Goal: Task Accomplishment & Management: Complete application form

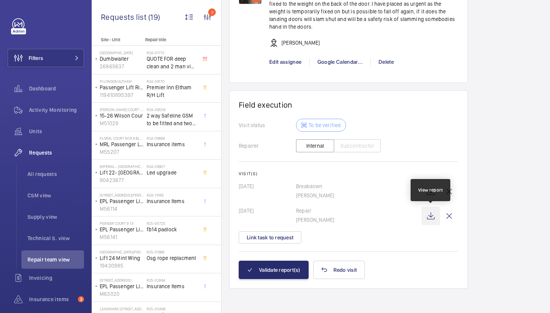
scroll to position [647, 0]
click at [432, 219] on wm-front-icon-button at bounding box center [430, 216] width 18 height 18
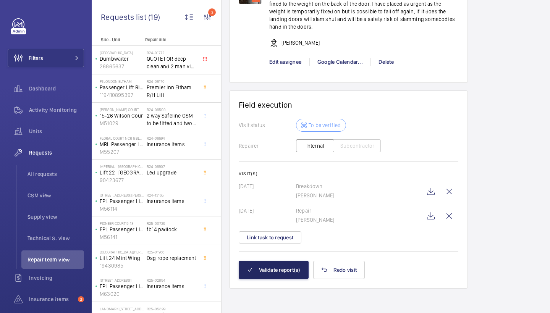
click at [274, 268] on button "Validate report(s)" at bounding box center [274, 270] width 70 height 18
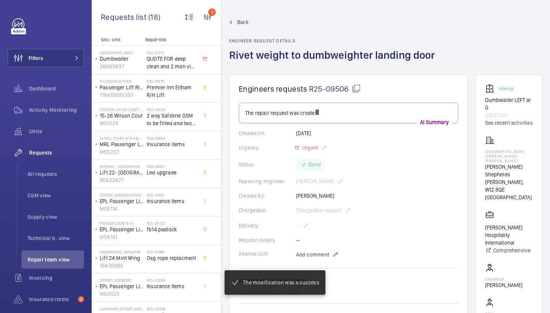
scroll to position [190, 0]
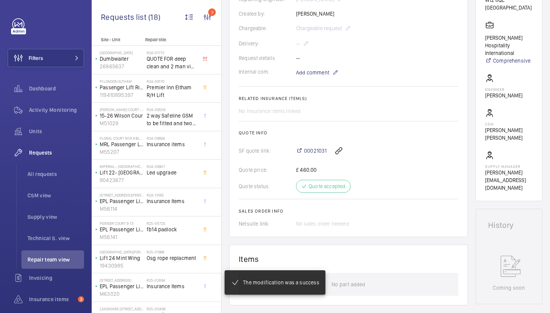
click at [315, 154] on div "00021031" at bounding box center [377, 151] width 162 height 18
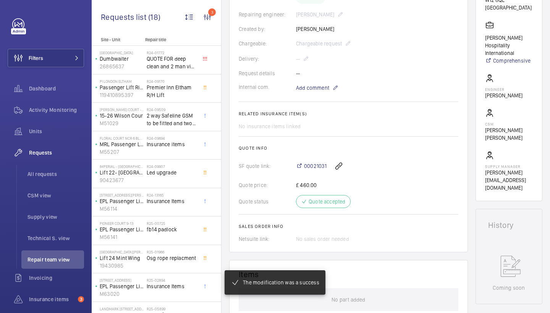
click at [314, 165] on div "00021031" at bounding box center [377, 166] width 162 height 18
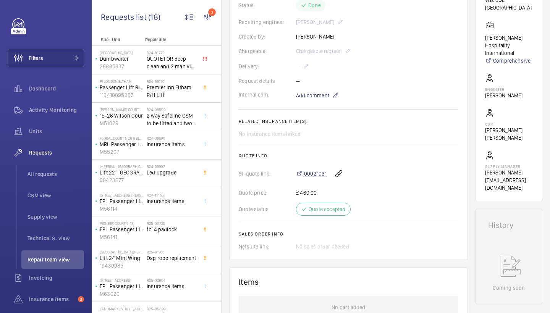
click at [314, 178] on span "00021031" at bounding box center [315, 174] width 23 height 8
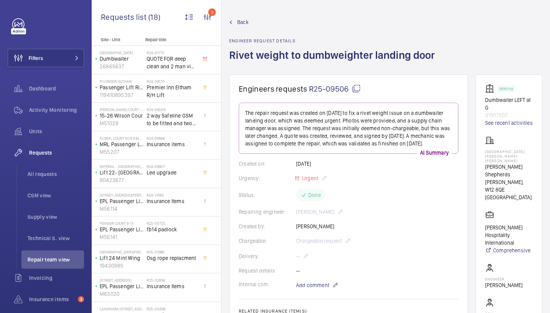
scroll to position [0, 0]
click at [242, 19] on span "Back" at bounding box center [242, 22] width 11 height 8
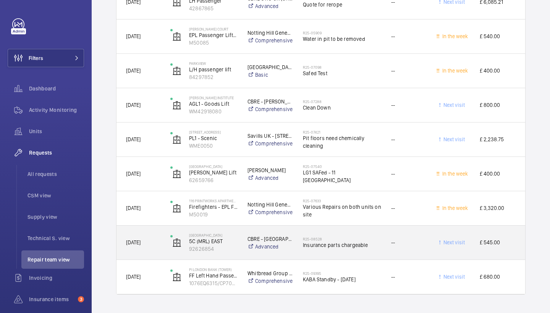
scroll to position [571, 0]
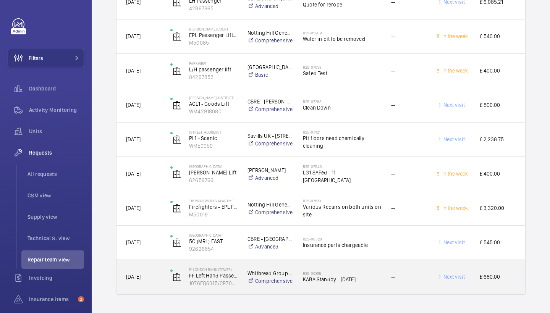
click at [348, 276] on span "KABA Standby - Monday 18th August" at bounding box center [342, 280] width 78 height 8
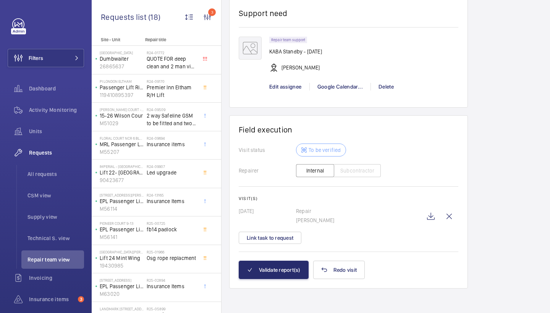
scroll to position [634, 0]
click at [430, 211] on wm-front-icon-button at bounding box center [430, 216] width 18 height 18
click at [292, 265] on button "Validate report(s)" at bounding box center [274, 270] width 70 height 18
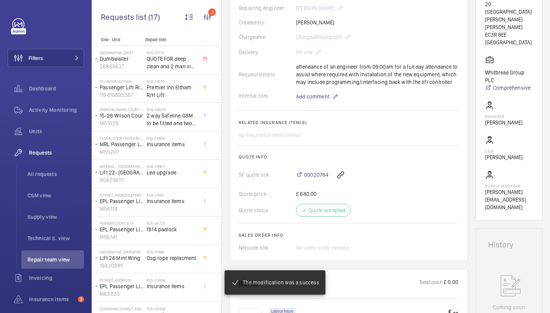
scroll to position [173, 0]
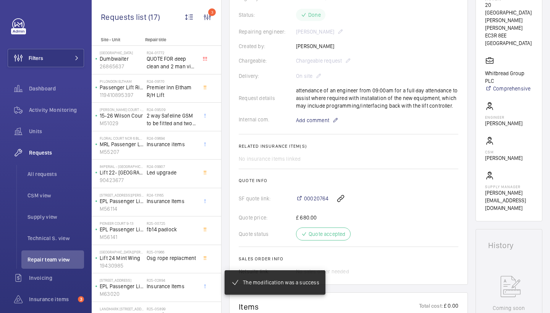
click at [316, 190] on div "00020764" at bounding box center [377, 198] width 162 height 18
click at [316, 196] on span "00020764" at bounding box center [316, 199] width 24 height 8
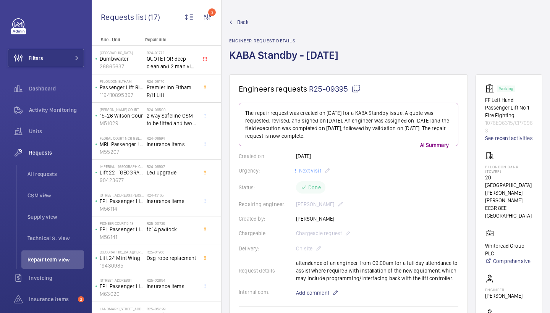
scroll to position [0, 0]
click at [246, 22] on span "Back" at bounding box center [242, 22] width 11 height 8
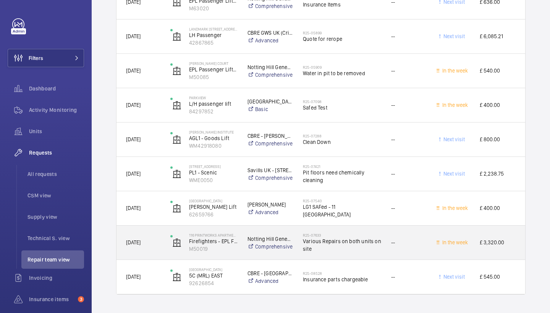
scroll to position [537, 0]
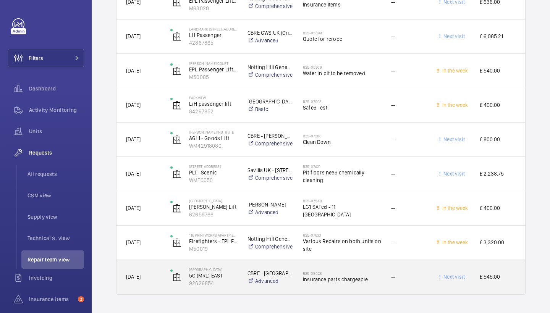
click at [331, 280] on span "Insurance parts chargeable" at bounding box center [342, 280] width 78 height 8
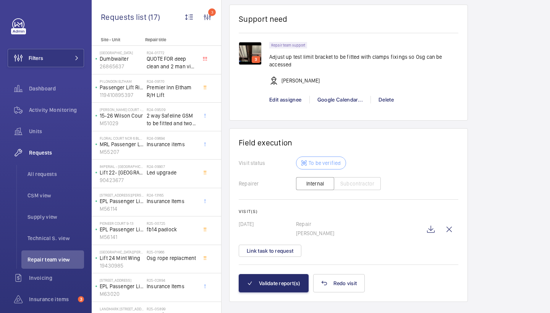
scroll to position [678, 0]
click at [431, 227] on wm-front-icon-button at bounding box center [430, 229] width 18 height 18
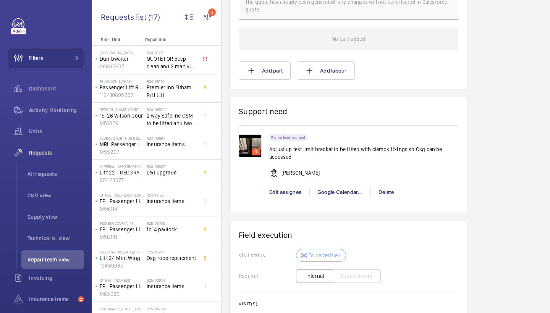
scroll to position [412, 0]
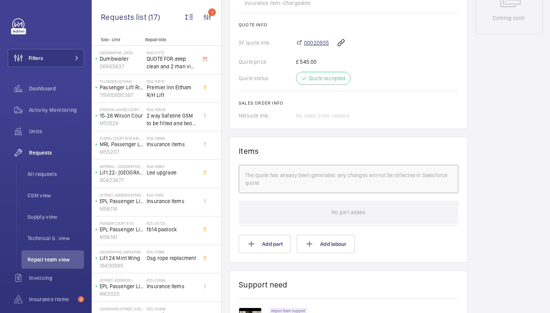
click at [320, 39] on span "00020935" at bounding box center [316, 43] width 25 height 8
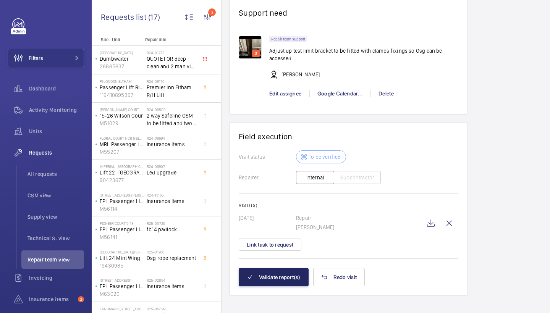
click at [268, 276] on button "Validate report(s)" at bounding box center [274, 277] width 70 height 18
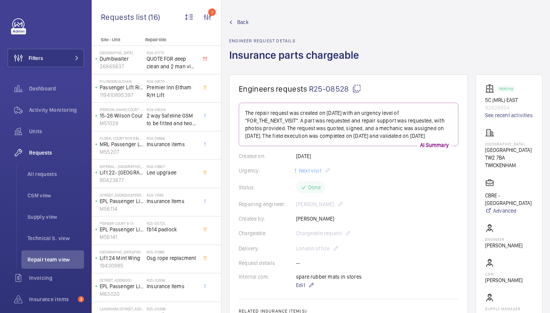
click at [240, 20] on span "Back" at bounding box center [242, 22] width 11 height 8
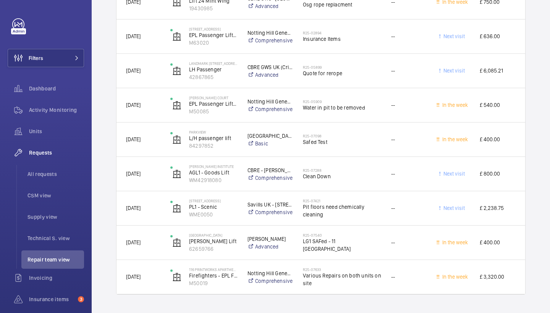
scroll to position [503, 0]
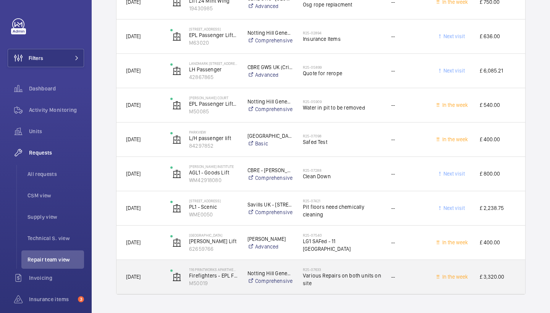
click at [349, 275] on span "Various Repairs on both units on site" at bounding box center [342, 279] width 78 height 15
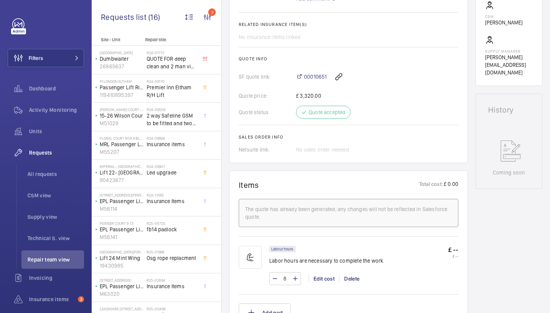
scroll to position [286, 0]
click at [320, 80] on span "00010651" at bounding box center [315, 78] width 23 height 8
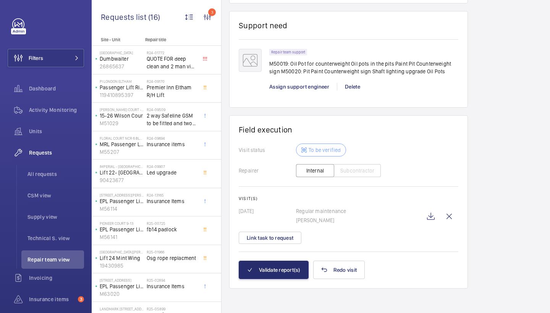
scroll to position [615, 0]
click at [427, 213] on wm-front-icon-button at bounding box center [430, 216] width 18 height 18
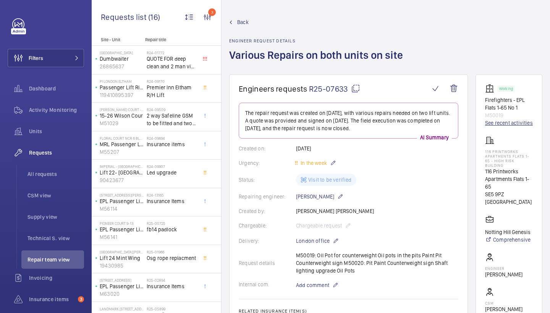
scroll to position [0, 0]
click at [513, 122] on link "See recent activities" at bounding box center [509, 123] width 48 height 8
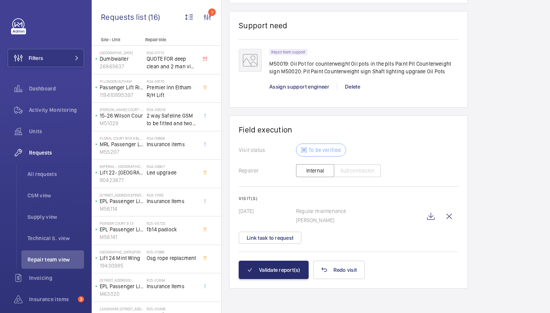
scroll to position [615, 0]
click at [450, 217] on wm-front-icon-button at bounding box center [449, 216] width 18 height 18
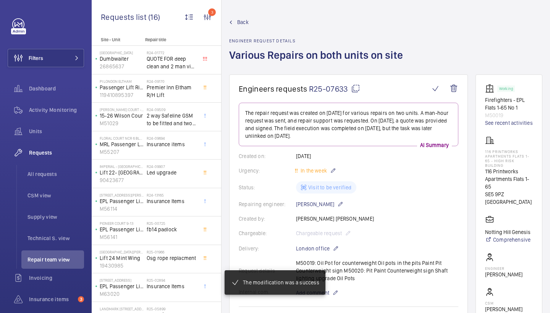
scroll to position [0, 0]
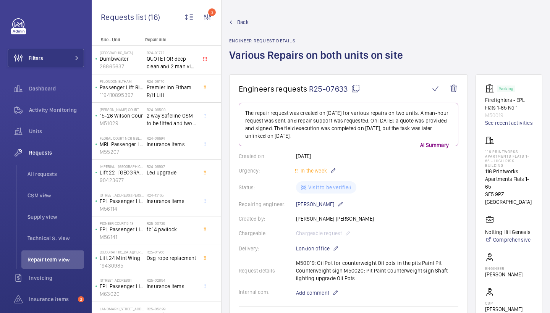
click at [243, 21] on span "Back" at bounding box center [242, 22] width 11 height 8
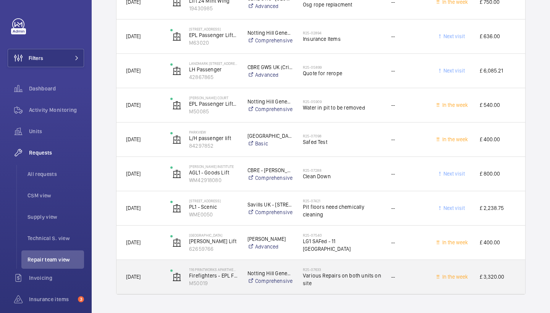
scroll to position [503, 0]
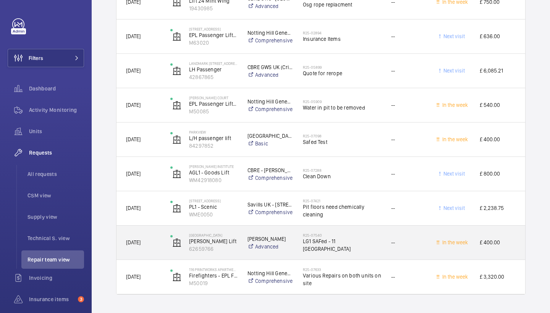
click at [359, 245] on span "LG1 SAFed - 11 Northdown House" at bounding box center [342, 244] width 78 height 15
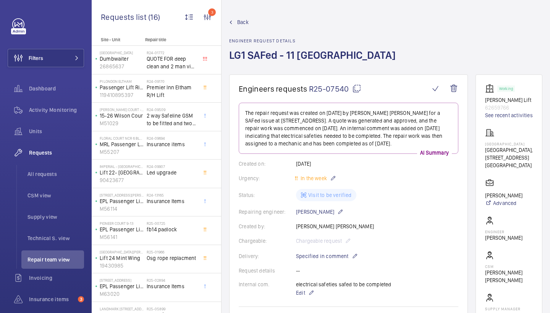
click at [244, 20] on span "Back" at bounding box center [242, 22] width 11 height 8
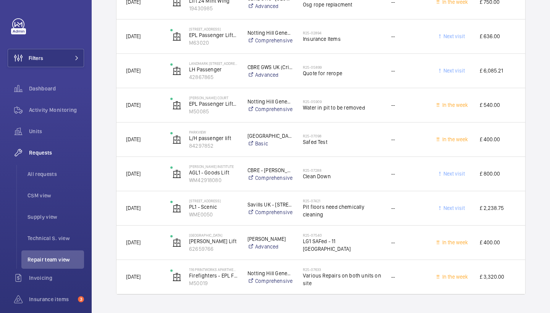
scroll to position [503, 0]
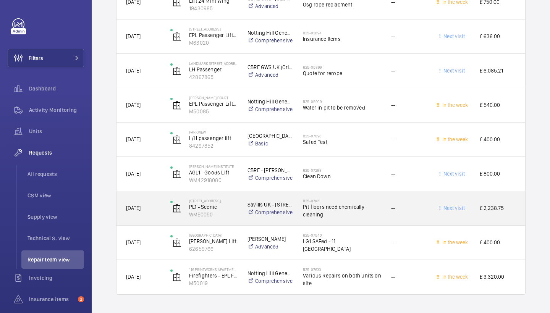
click at [346, 210] on span "Pit floors need chemically cleaning" at bounding box center [342, 210] width 78 height 15
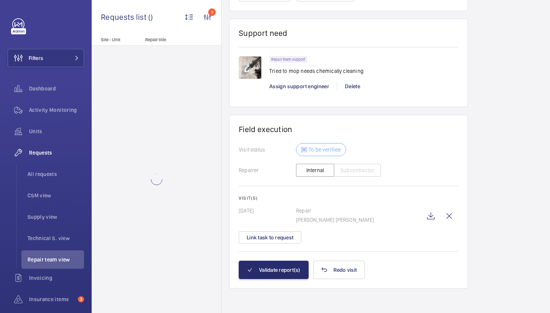
scroll to position [571, 0]
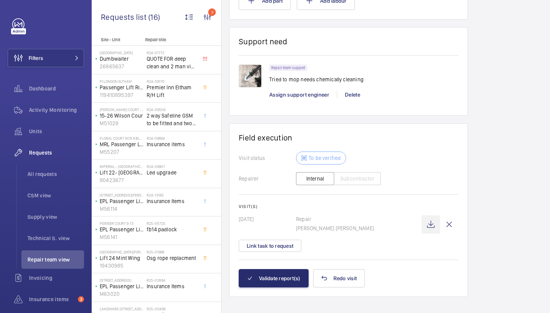
scroll to position [565, 0]
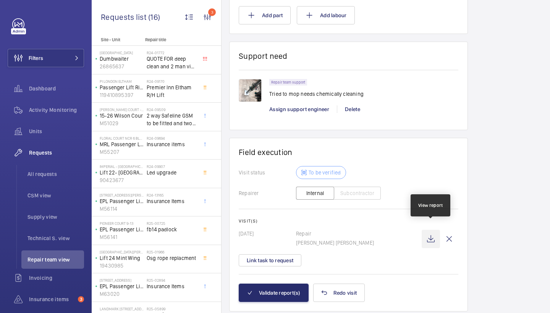
click at [430, 239] on wm-front-icon-button at bounding box center [430, 239] width 18 height 18
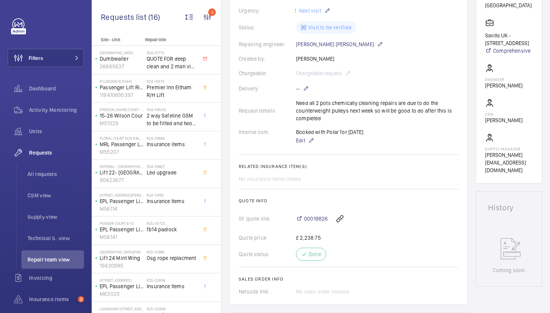
scroll to position [176, 0]
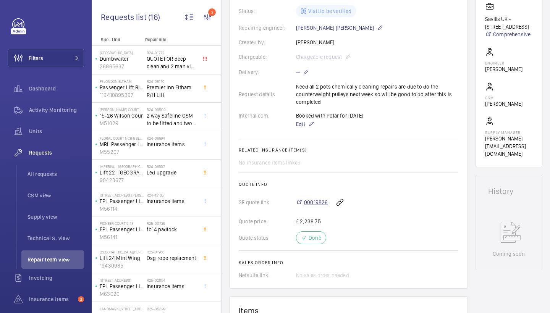
click at [314, 203] on span "00019826" at bounding box center [316, 203] width 24 height 8
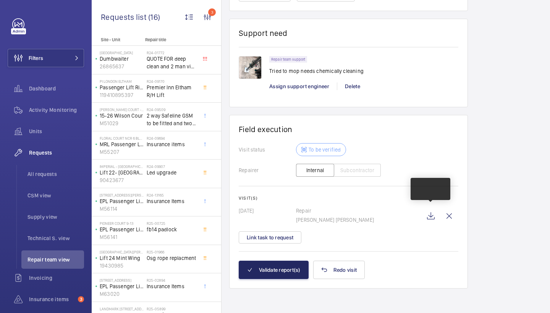
scroll to position [588, 0]
click at [277, 268] on button "Validate report(s)" at bounding box center [274, 270] width 70 height 18
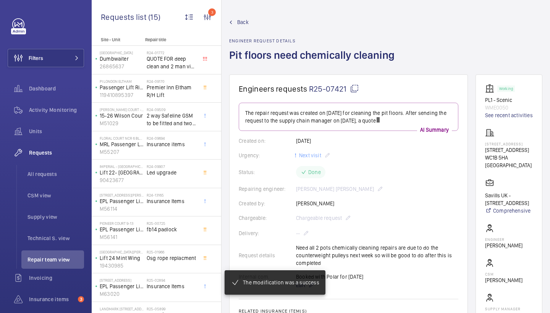
click at [247, 21] on span "Back" at bounding box center [242, 22] width 11 height 8
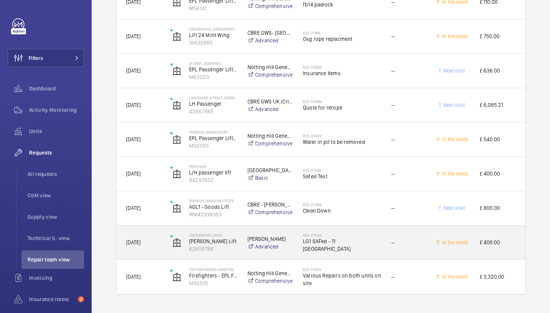
scroll to position [468, 0]
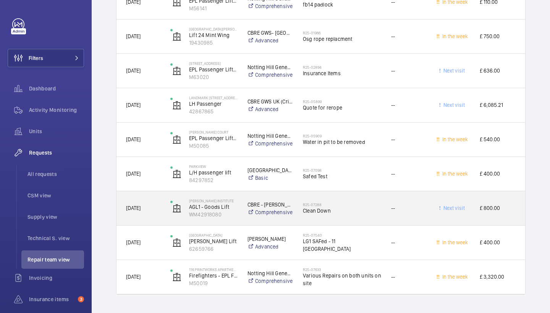
click at [344, 210] on span "Clean Down" at bounding box center [342, 211] width 78 height 8
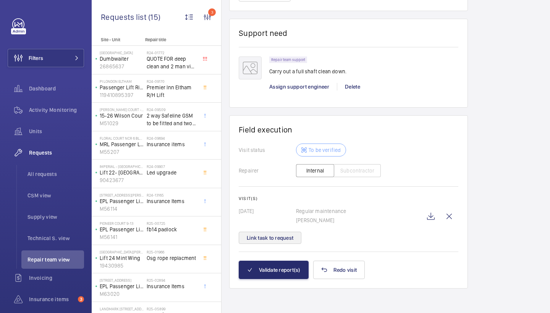
scroll to position [600, 0]
click at [284, 233] on button "Link task to request" at bounding box center [270, 238] width 63 height 12
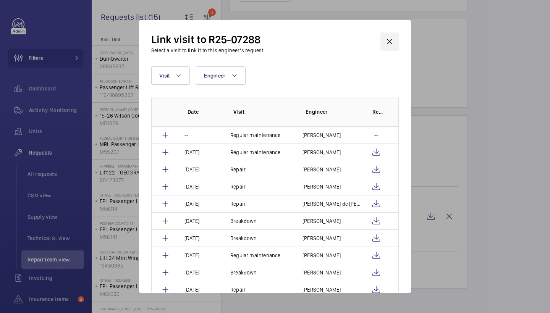
click at [389, 39] on wm-front-icon-button at bounding box center [389, 41] width 18 height 18
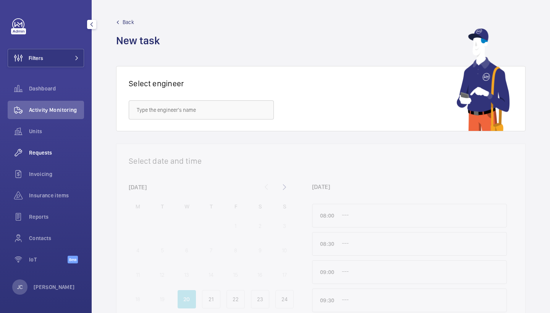
click at [46, 156] on span "Requests" at bounding box center [56, 153] width 55 height 8
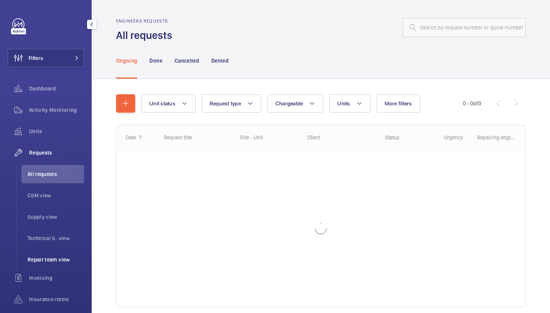
click at [55, 260] on span "Repair team view" at bounding box center [55, 260] width 56 height 8
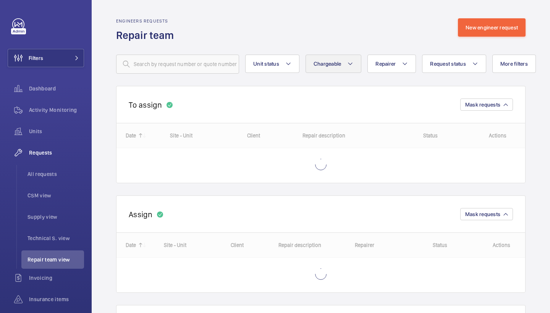
click at [312, 67] on button "Chargeable" at bounding box center [333, 64] width 56 height 18
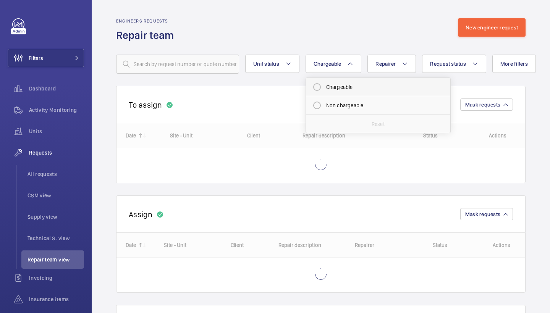
click at [321, 84] on mat-radio-button "Chargeable" at bounding box center [377, 86] width 137 height 15
radio input "true"
click at [460, 53] on wm-front-routed-filters "Unit status Chargeable 1 Chargeable Non chargeable Reset Repairer Request statu…" at bounding box center [320, 57] width 409 height 31
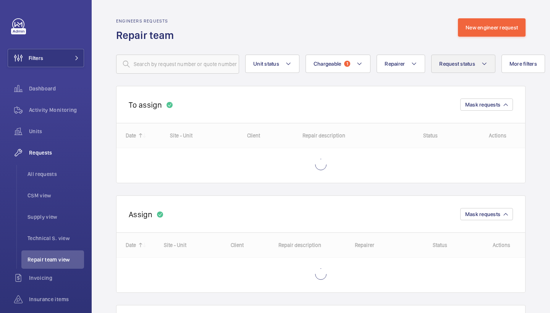
click at [461, 63] on span "Request status" at bounding box center [457, 64] width 36 height 6
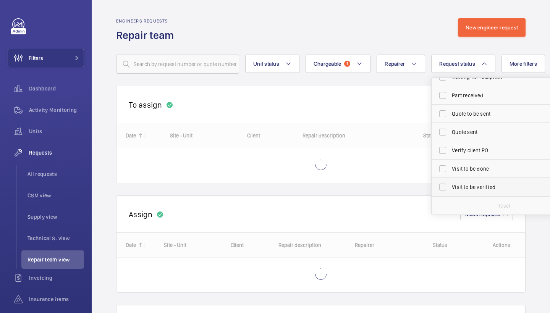
scroll to position [102, 0]
click at [464, 184] on span "Visit to be verified" at bounding box center [504, 187] width 105 height 8
click at [450, 184] on input "Visit to be verified" at bounding box center [442, 186] width 15 height 15
checkbox input "true"
click at [400, 36] on div "Engineers requests Repair team New engineer request" at bounding box center [320, 30] width 409 height 24
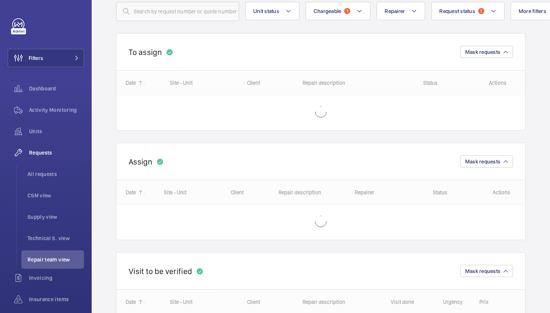
scroll to position [56, 0]
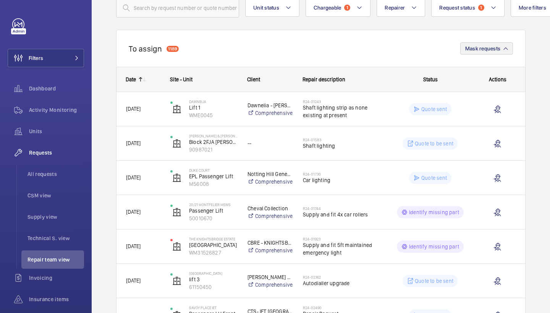
click at [485, 52] on button "Mask requests" at bounding box center [486, 48] width 53 height 12
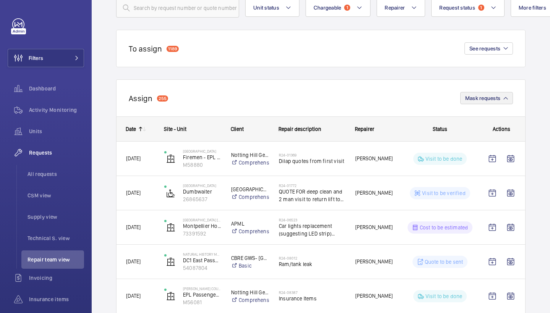
click at [476, 98] on span "Mask requests" at bounding box center [482, 98] width 35 height 6
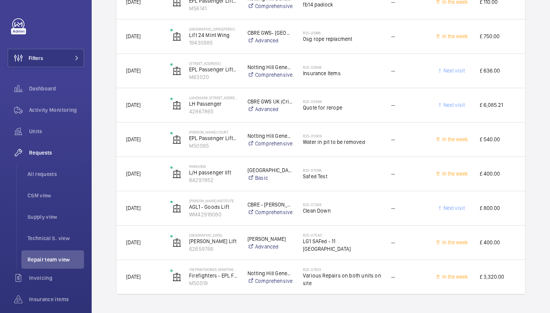
scroll to position [468, 0]
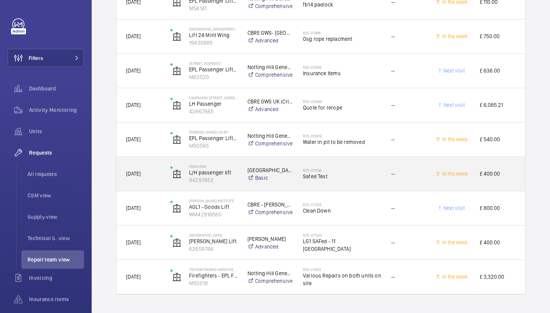
click at [368, 182] on div "R25-07098 Safed Test" at bounding box center [342, 174] width 78 height 22
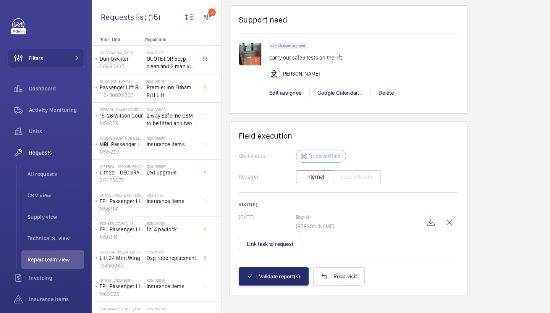
scroll to position [722, 0]
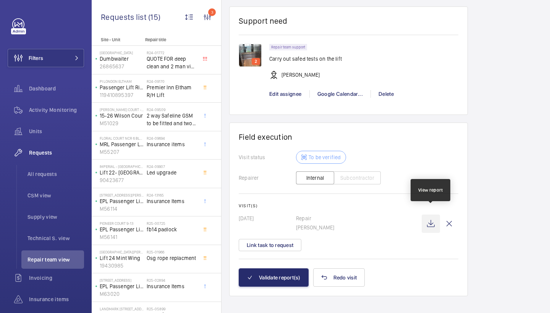
click at [431, 218] on wm-front-icon-button at bounding box center [430, 224] width 18 height 18
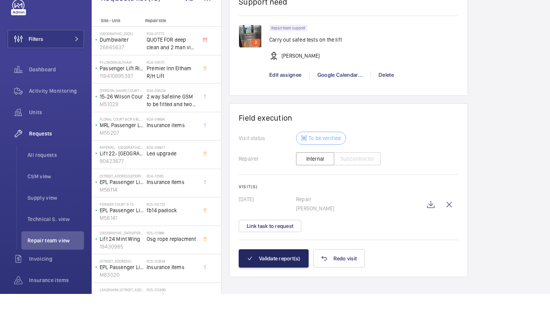
click at [288, 268] on button "Validate report(s)" at bounding box center [274, 277] width 70 height 18
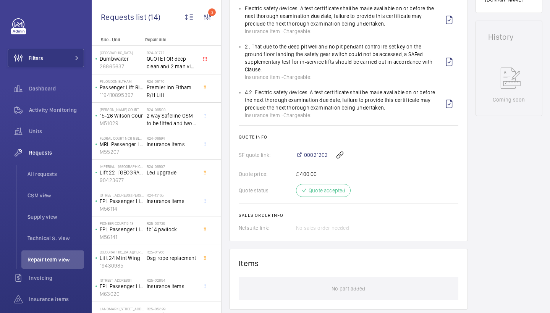
scroll to position [348, 0]
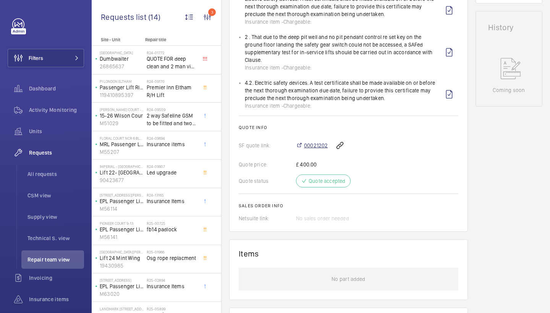
click at [323, 144] on span "00021202" at bounding box center [316, 146] width 24 height 8
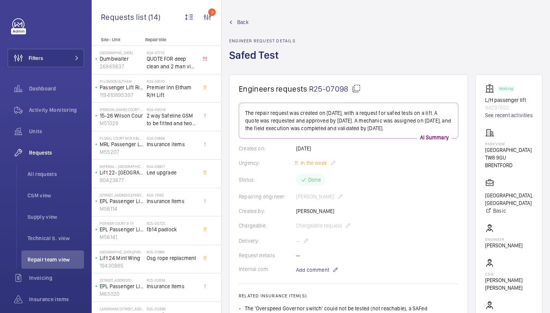
scroll to position [0, 0]
click at [243, 19] on span "Back" at bounding box center [242, 22] width 11 height 8
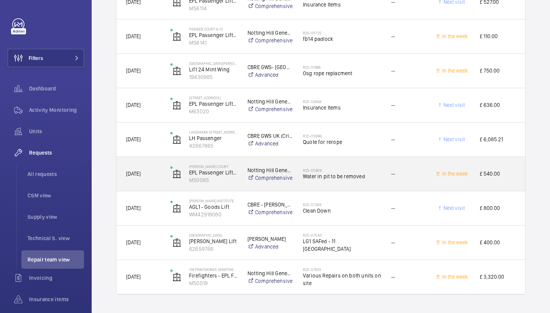
scroll to position [434, 0]
click at [347, 181] on div "R25-05909 Water in pit to be removed" at bounding box center [342, 174] width 78 height 22
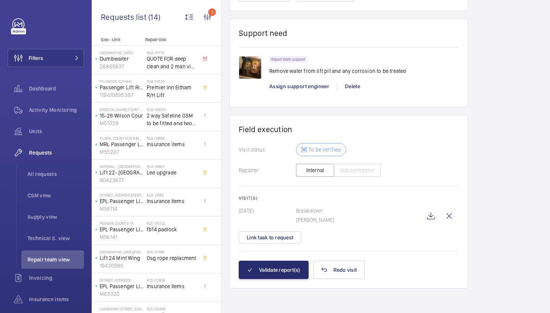
scroll to position [557, 0]
click at [429, 215] on wm-front-icon-button at bounding box center [430, 216] width 18 height 18
click at [269, 272] on button "Validate report(s)" at bounding box center [274, 270] width 70 height 18
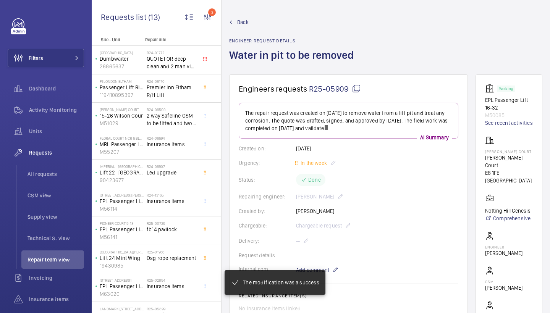
scroll to position [270, 0]
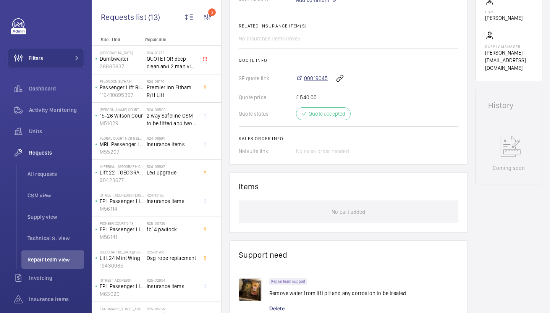
click at [313, 81] on span "00019045" at bounding box center [316, 78] width 24 height 8
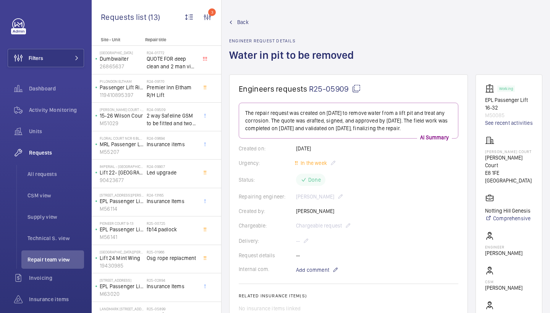
scroll to position [0, 0]
click at [244, 22] on span "Back" at bounding box center [242, 22] width 11 height 8
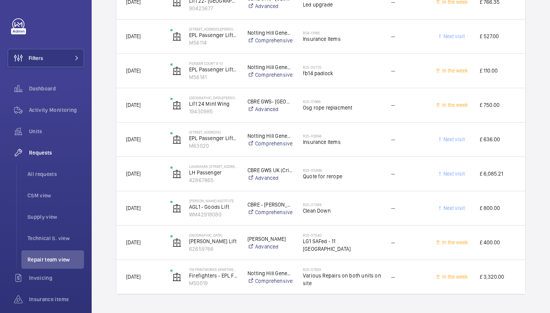
scroll to position [400, 0]
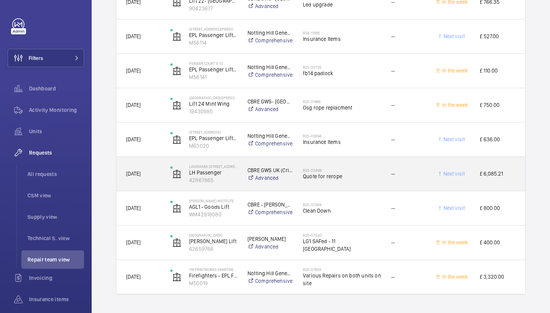
click at [335, 182] on div "R25-05899 Quote for rerope" at bounding box center [342, 174] width 78 height 22
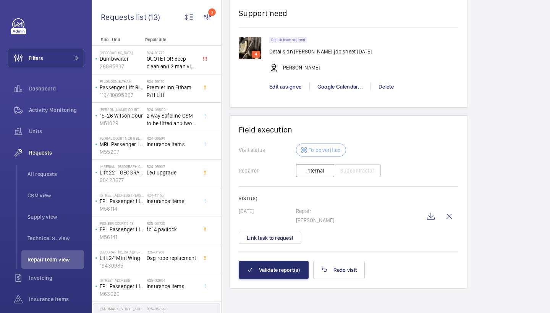
scroll to position [621, 0]
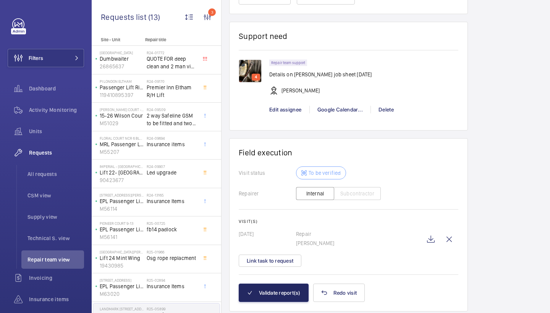
click at [282, 283] on wm-front-card-body "Visit status To be verified Repairer Internal Subcontractor Visit(s) 17/08/2025…" at bounding box center [349, 224] width 220 height 117
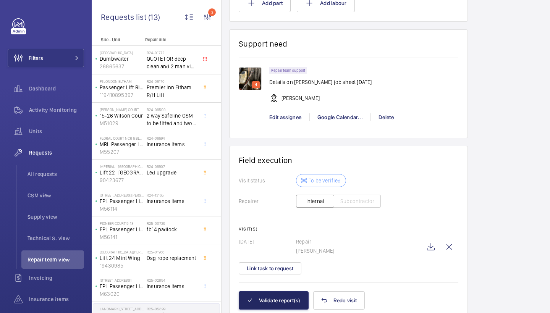
click at [278, 300] on button "Validate report(s)" at bounding box center [274, 300] width 70 height 18
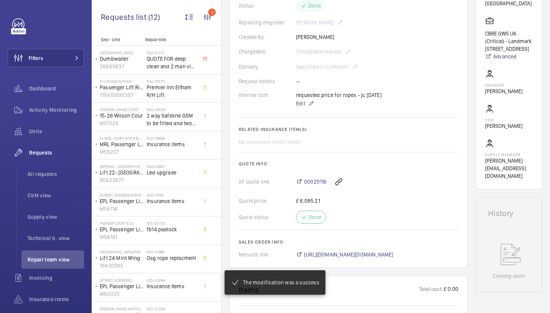
scroll to position [200, 0]
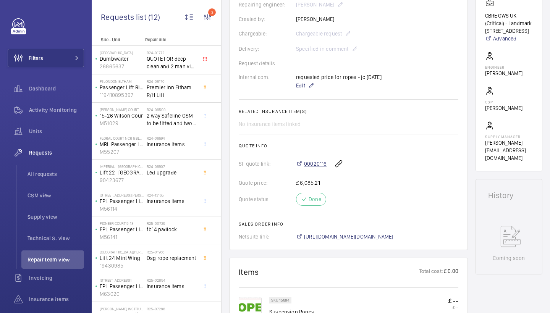
click at [318, 168] on span "00020116" at bounding box center [315, 164] width 23 height 8
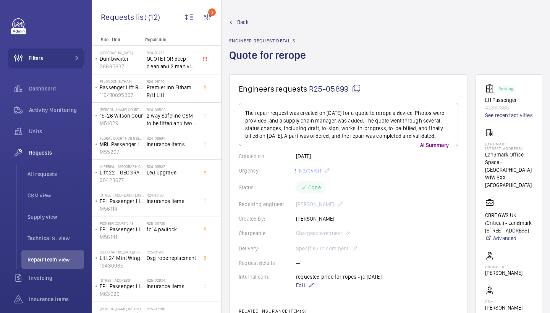
scroll to position [0, 0]
click at [240, 18] on wm-front-admin-header "Back Engineer request details Quote for rerope" at bounding box center [385, 37] width 328 height 74
click at [240, 23] on span "Back" at bounding box center [242, 22] width 11 height 8
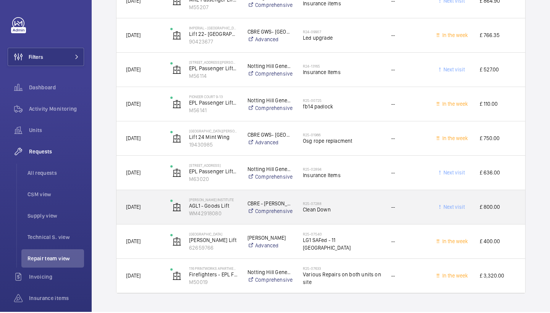
scroll to position [365, 0]
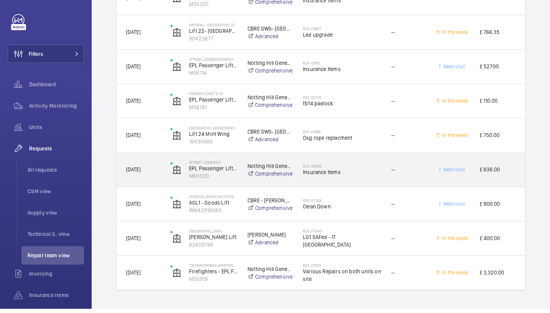
click at [350, 173] on span "Insurance Items" at bounding box center [342, 177] width 78 height 8
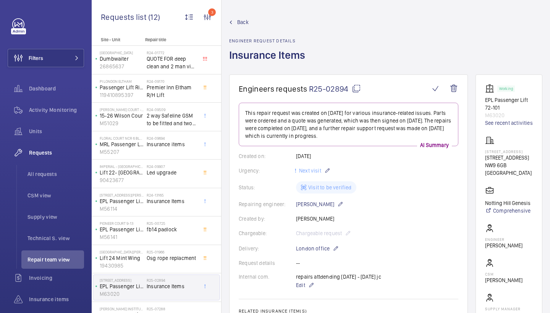
click at [245, 22] on span "Back" at bounding box center [242, 22] width 11 height 8
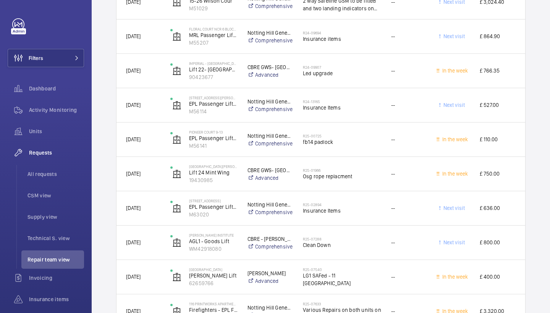
scroll to position [313, 0]
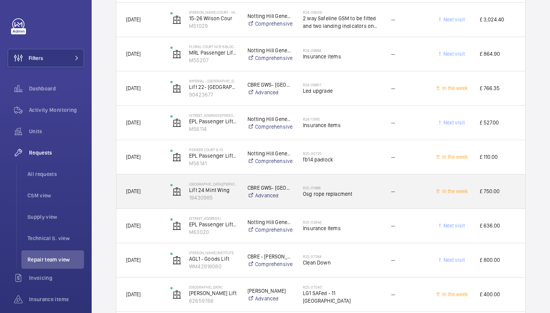
click at [338, 190] on span "Osg rope replacment" at bounding box center [342, 194] width 78 height 8
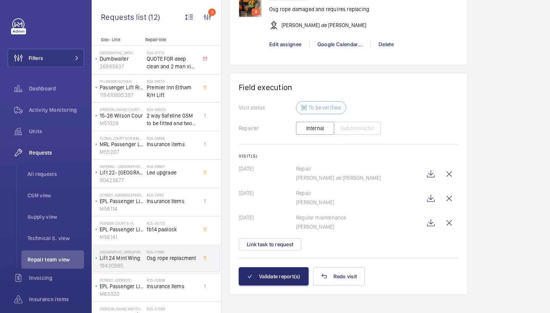
scroll to position [669, 0]
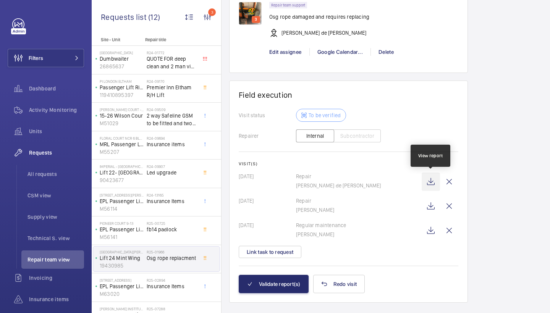
click at [428, 179] on wm-front-icon-button at bounding box center [430, 182] width 18 height 18
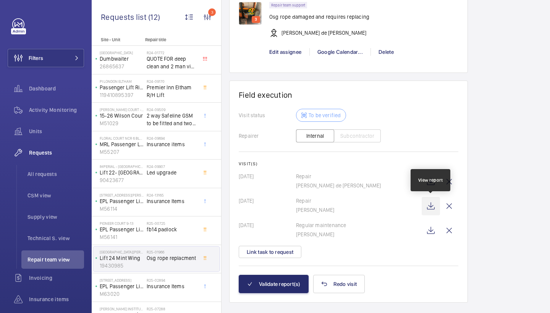
click at [435, 204] on wm-front-icon-button at bounding box center [430, 206] width 18 height 18
click at [260, 289] on button "Validate report(s)" at bounding box center [274, 284] width 70 height 18
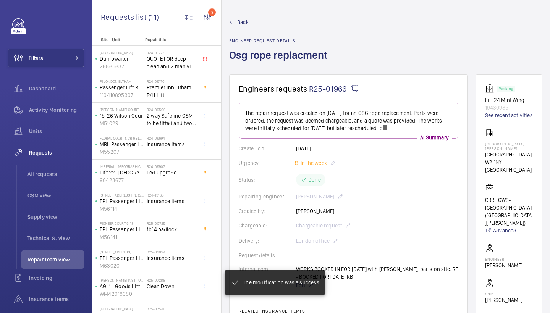
click at [242, 23] on span "Back" at bounding box center [242, 22] width 11 height 8
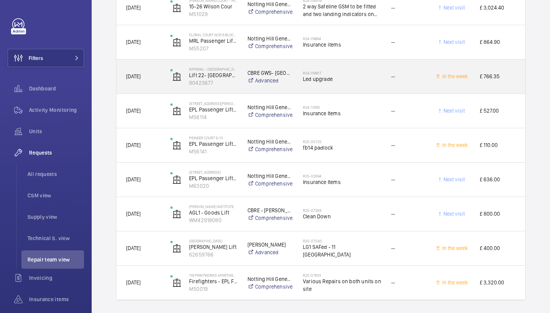
scroll to position [325, 0]
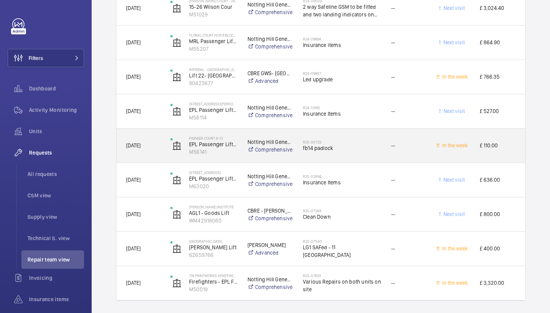
click at [345, 145] on span "fb14 padlock" at bounding box center [342, 148] width 78 height 8
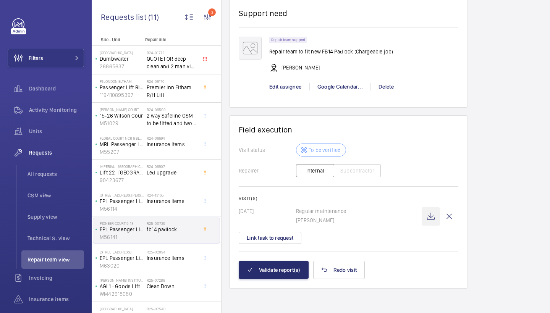
scroll to position [637, 0]
click at [431, 219] on wm-front-icon-button at bounding box center [430, 216] width 18 height 18
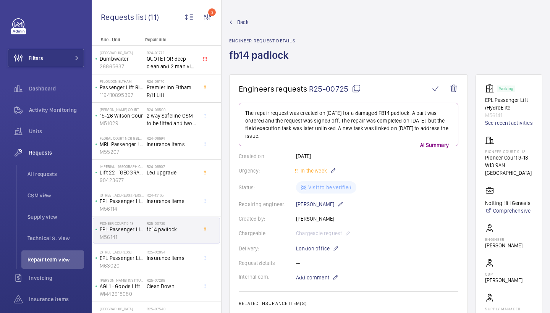
scroll to position [0, 0]
click at [239, 21] on span "Back" at bounding box center [242, 22] width 11 height 8
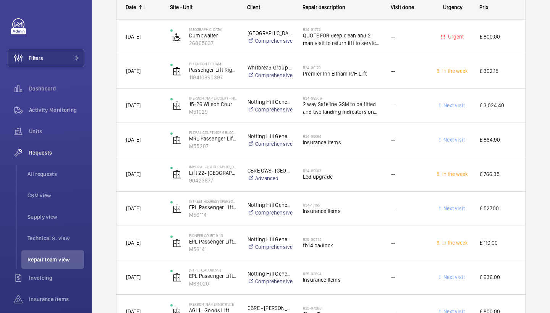
scroll to position [240, 0]
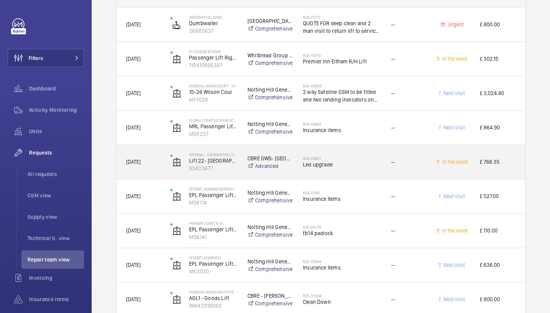
click at [329, 169] on div "R24-09907 Led upgrade" at bounding box center [342, 162] width 78 height 22
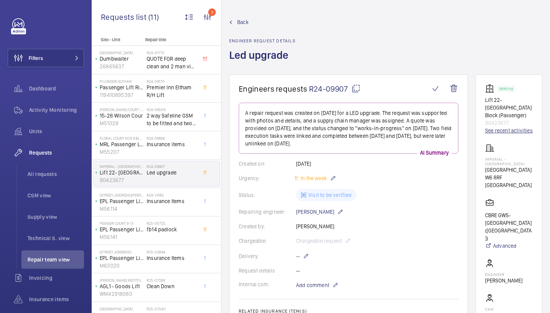
click at [489, 127] on link "See recent activities" at bounding box center [509, 131] width 48 height 8
click at [241, 19] on span "Back" at bounding box center [242, 22] width 11 height 8
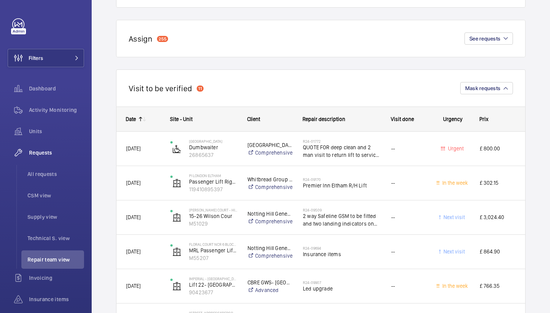
scroll to position [121, 0]
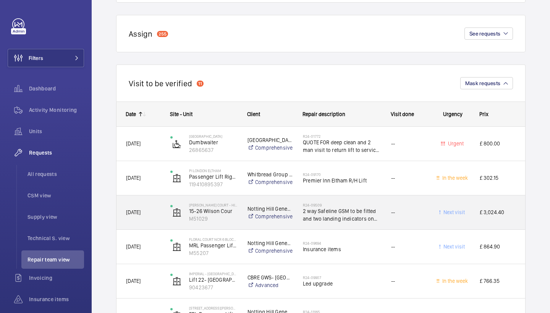
click at [352, 203] on h2 "R24-09509" at bounding box center [342, 205] width 78 height 5
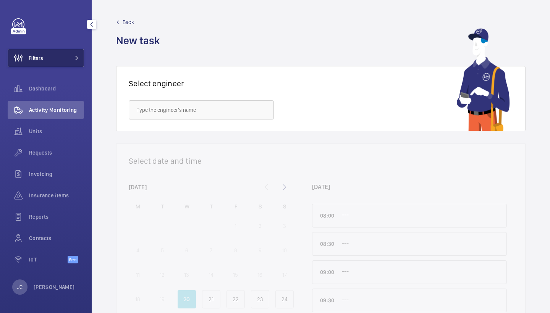
click at [62, 56] on button "Filters" at bounding box center [46, 58] width 76 height 18
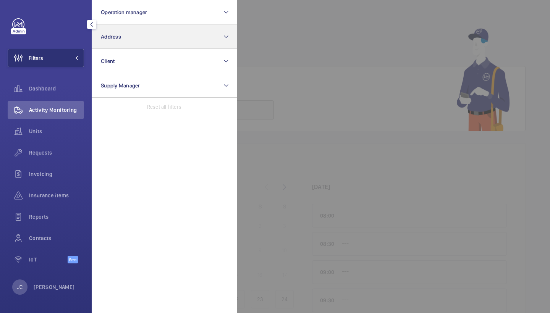
click at [128, 48] on button "Address" at bounding box center [164, 36] width 145 height 24
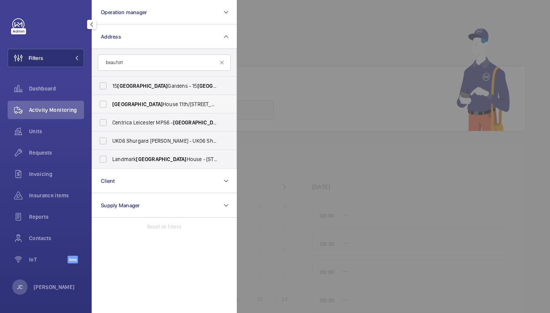
type input "beaufort"
click at [157, 108] on label "Beaufort House 11th/12th Floors - Saint Botolph Street, LONDON EC3A 7BB" at bounding box center [158, 104] width 133 height 18
click at [111, 108] on input "Beaufort House 11th/12th Floors - Saint Botolph Street, LONDON EC3A 7BB" at bounding box center [102, 104] width 15 height 15
checkbox input "true"
click at [174, 165] on label "Landmark Beaufort House - 15 St Botolph St, LONDON EC3A 7BB" at bounding box center [158, 159] width 133 height 18
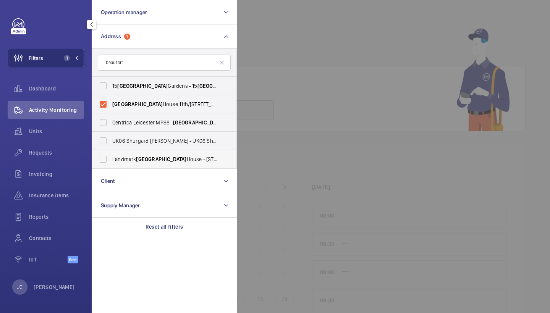
click at [111, 165] on input "Landmark Beaufort House - 15 St Botolph St, LONDON EC3A 7BB" at bounding box center [102, 159] width 15 height 15
checkbox input "true"
click at [186, 101] on span "Beaufort House 11th/12th Floors - Saint Botolph Street, LONDON EC3A 7BB" at bounding box center [164, 104] width 105 height 8
click at [111, 101] on input "Beaufort House 11th/12th Floors - Saint Botolph Street, LONDON EC3A 7BB" at bounding box center [102, 104] width 15 height 15
checkbox input "false"
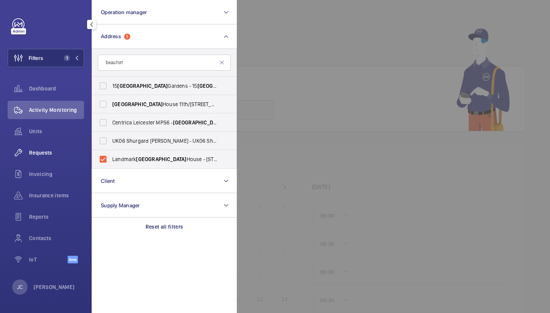
click at [60, 158] on div "Requests" at bounding box center [46, 153] width 76 height 18
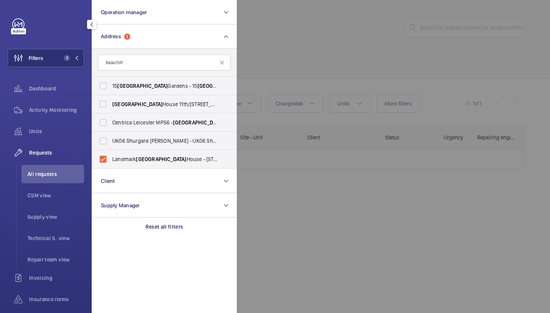
click at [357, 60] on div at bounding box center [512, 156] width 550 height 313
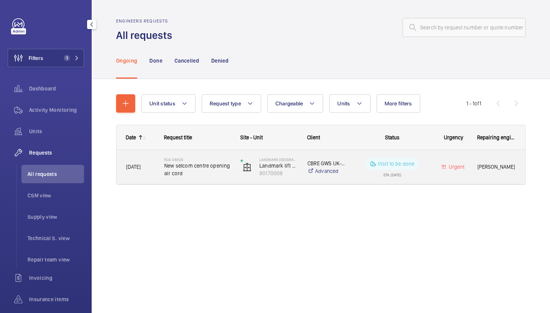
click at [210, 176] on span "New selcom centre opening air cord" at bounding box center [197, 169] width 66 height 15
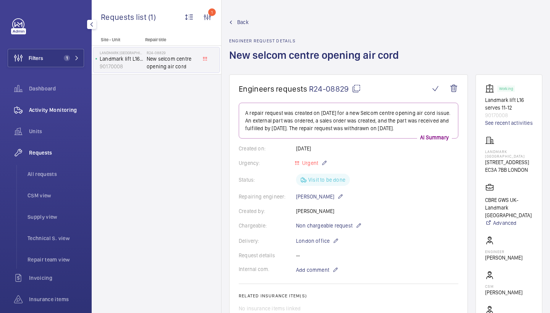
click at [49, 107] on span "Activity Monitoring" at bounding box center [56, 110] width 55 height 8
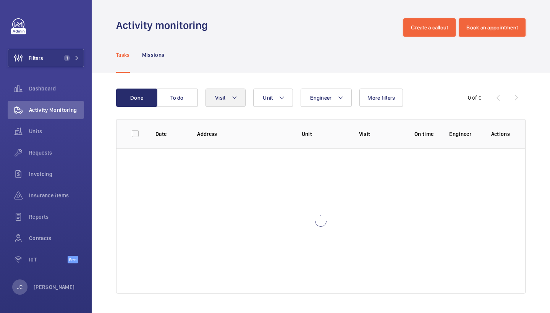
click at [244, 95] on button "Visit" at bounding box center [225, 98] width 40 height 18
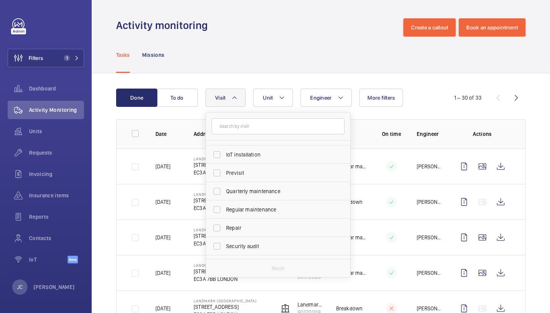
scroll to position [92, 0]
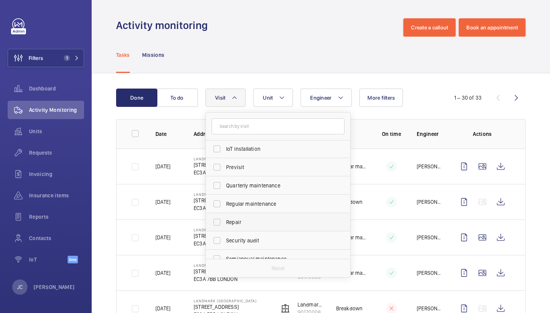
click at [265, 220] on span "Repair" at bounding box center [278, 222] width 105 height 8
click at [224, 220] on input "Repair" at bounding box center [216, 222] width 15 height 15
checkbox input "true"
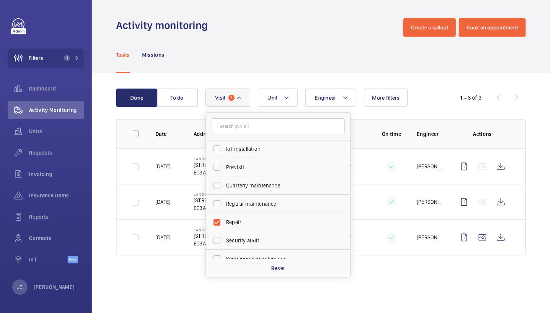
click at [319, 56] on div "Tasks Missions" at bounding box center [320, 55] width 409 height 36
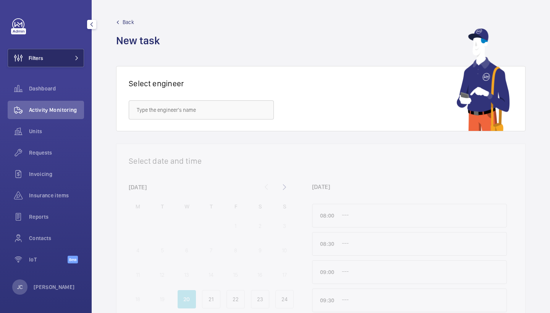
drag, startPoint x: 0, startPoint y: 0, endPoint x: 65, endPoint y: 62, distance: 89.9
click at [64, 66] on button "Filters" at bounding box center [46, 58] width 76 height 18
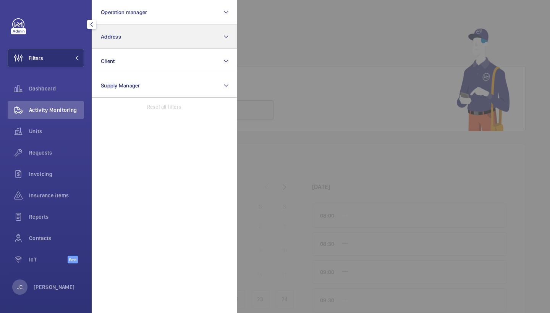
click at [134, 32] on button "Address" at bounding box center [164, 36] width 145 height 24
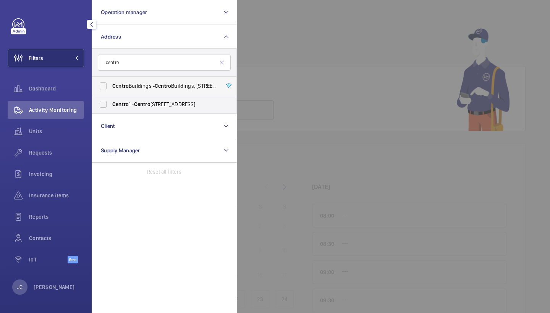
type input "centro"
click at [139, 86] on span "[GEOGRAPHIC_DATA] - [GEOGRAPHIC_DATA], [STREET_ADDRESS][PERSON_NAME]" at bounding box center [164, 86] width 105 height 8
click at [111, 86] on input "[GEOGRAPHIC_DATA] - [GEOGRAPHIC_DATA], [STREET_ADDRESS][PERSON_NAME]" at bounding box center [102, 85] width 15 height 15
checkbox input "true"
click at [52, 149] on span "Requests" at bounding box center [56, 153] width 55 height 8
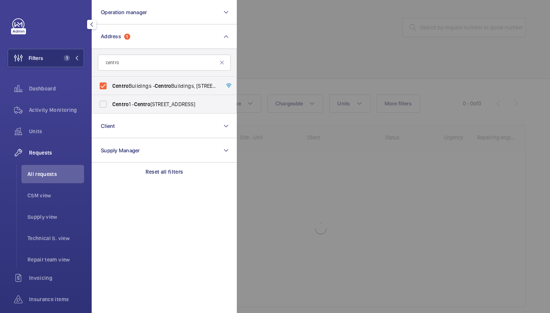
click at [307, 67] on div at bounding box center [512, 156] width 550 height 313
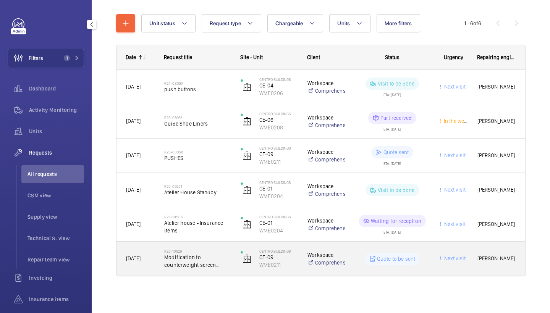
scroll to position [80, 0]
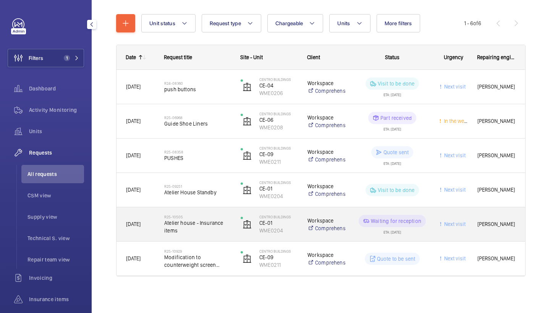
click at [194, 229] on span "Atelier house - Insurance items" at bounding box center [197, 226] width 66 height 15
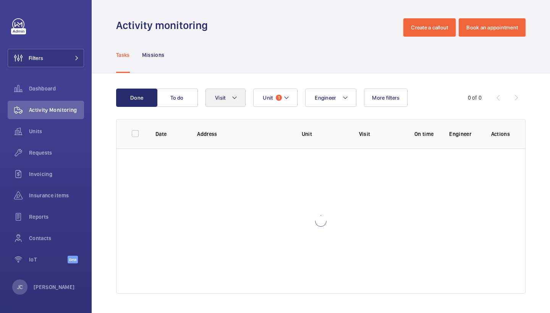
click at [238, 95] on button "Visit" at bounding box center [225, 98] width 40 height 18
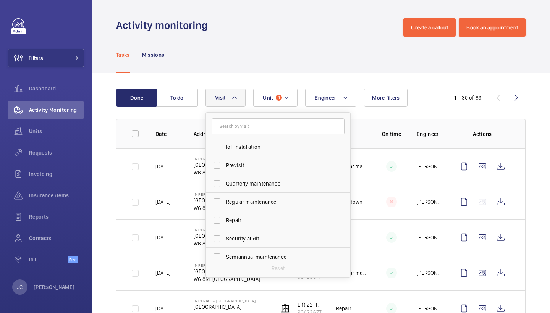
scroll to position [95, 0]
click at [255, 216] on span "Repair" at bounding box center [278, 219] width 105 height 8
click at [224, 216] on input "Repair" at bounding box center [216, 218] width 15 height 15
checkbox input "true"
click at [311, 45] on div "Tasks Missions" at bounding box center [320, 55] width 409 height 36
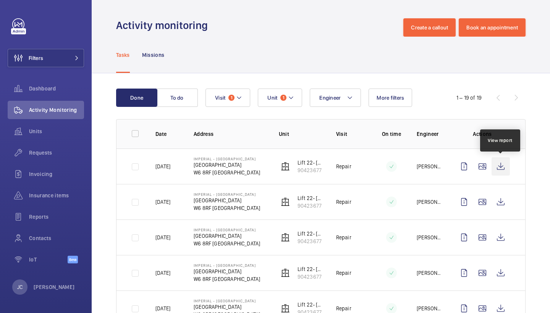
click at [499, 168] on wm-front-icon-button at bounding box center [500, 166] width 18 height 18
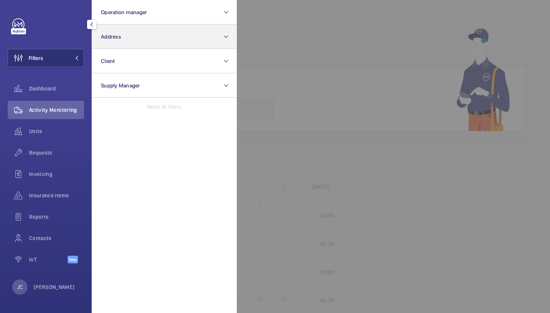
click at [147, 28] on button "Address" at bounding box center [164, 36] width 145 height 24
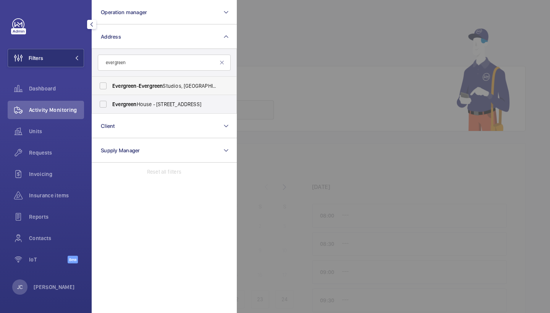
type input "evergreen"
click at [172, 78] on label "Evergreen - [GEOGRAPHIC_DATA], [GEOGRAPHIC_DATA] 1QH" at bounding box center [158, 86] width 133 height 18
click at [111, 78] on input "Evergreen - [GEOGRAPHIC_DATA], [GEOGRAPHIC_DATA] 1QH" at bounding box center [102, 85] width 15 height 15
checkbox input "true"
click at [66, 112] on span "Activity Monitoring" at bounding box center [56, 110] width 55 height 8
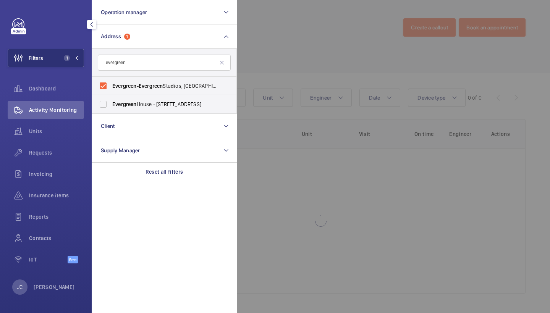
click at [252, 76] on div at bounding box center [512, 156] width 550 height 313
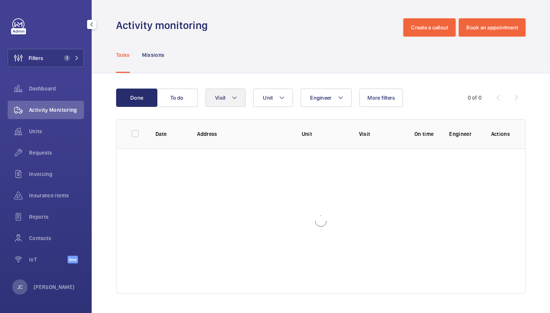
click at [233, 102] on button "Visit" at bounding box center [225, 98] width 40 height 18
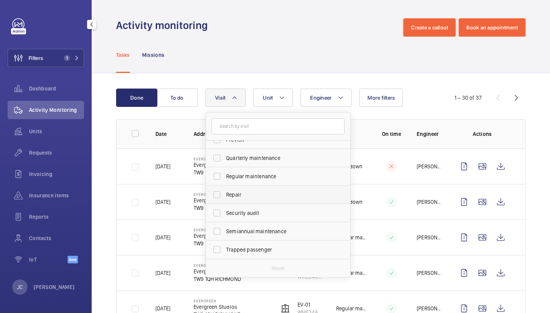
scroll to position [120, 0]
click at [255, 194] on span "Repair" at bounding box center [278, 195] width 105 height 8
click at [224, 194] on input "Repair" at bounding box center [216, 194] width 15 height 15
checkbox input "true"
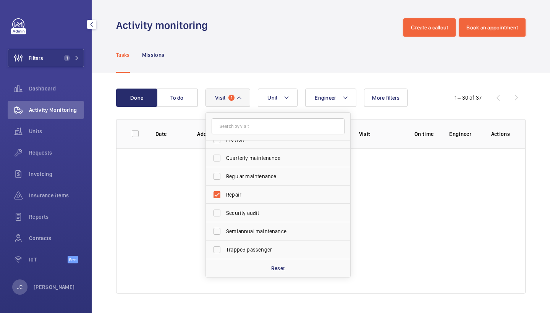
click at [298, 48] on div "Tasks Missions" at bounding box center [320, 55] width 409 height 36
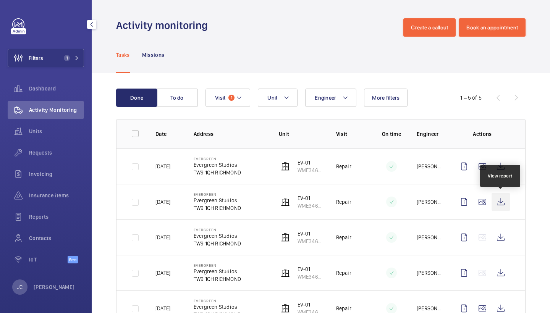
click at [503, 205] on wm-front-icon-button at bounding box center [500, 202] width 18 height 18
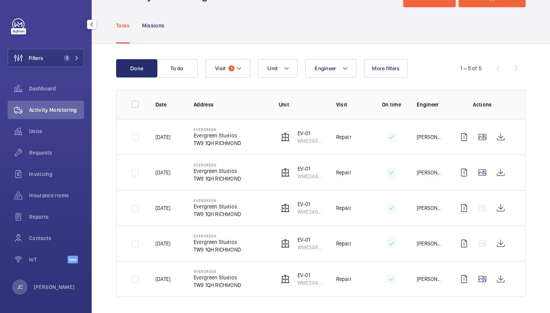
scroll to position [31, 0]
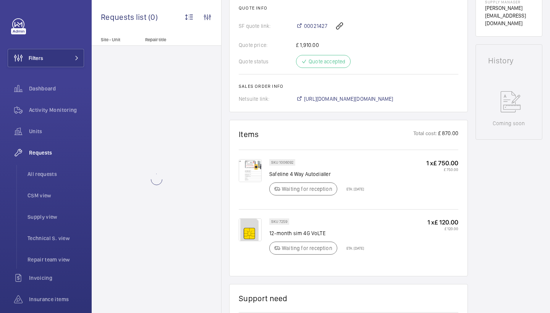
scroll to position [341, 0]
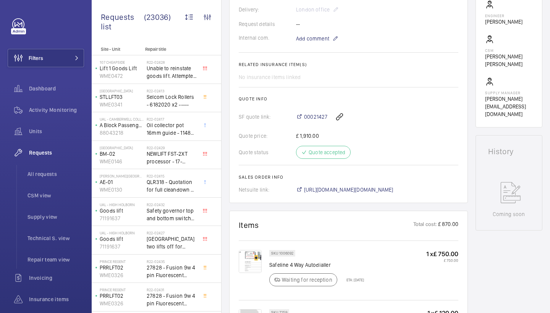
scroll to position [307, 0]
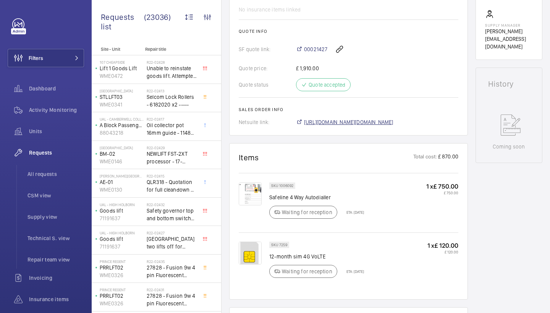
click at [390, 121] on span "[URL][DOMAIN_NAME][DOMAIN_NAME]" at bounding box center [348, 122] width 89 height 8
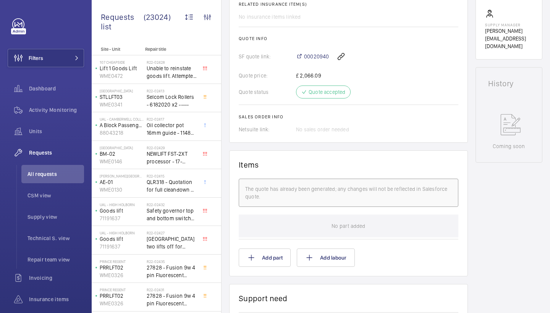
scroll to position [243, 0]
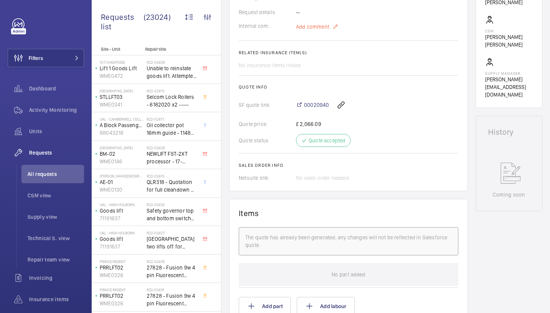
click at [323, 30] on span "Add comment" at bounding box center [312, 27] width 33 height 8
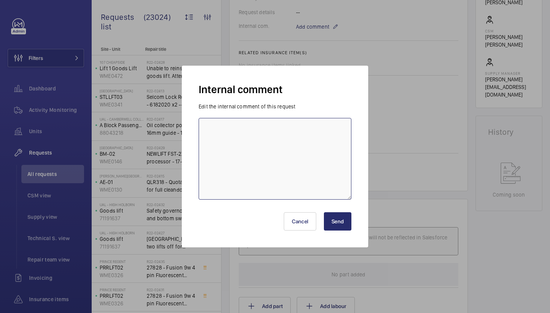
click at [284, 121] on textarea at bounding box center [275, 159] width 153 height 82
paste textarea "R25-09439"
type textarea "ordered under R25-09439"
click at [338, 225] on button "Send" at bounding box center [337, 221] width 27 height 18
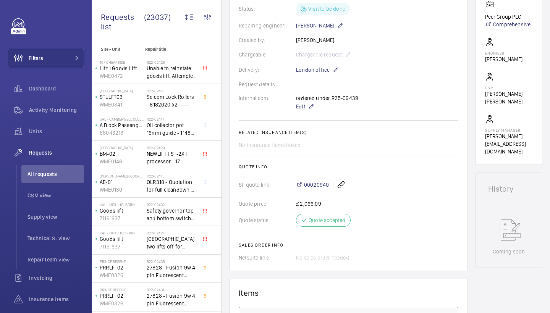
scroll to position [533, 0]
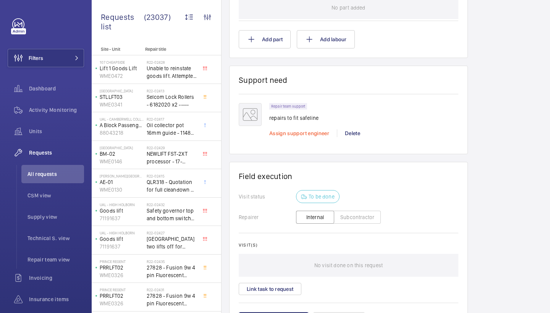
click at [298, 136] on span "Assign support engineer" at bounding box center [299, 133] width 60 height 6
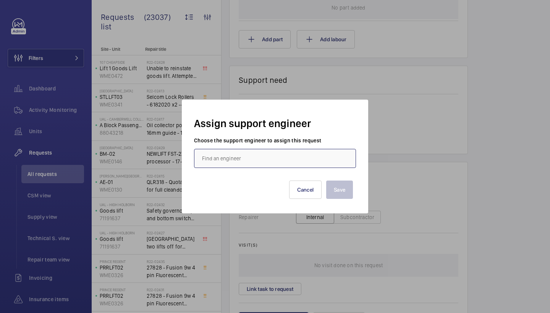
click at [231, 163] on input "text" at bounding box center [275, 158] width 162 height 19
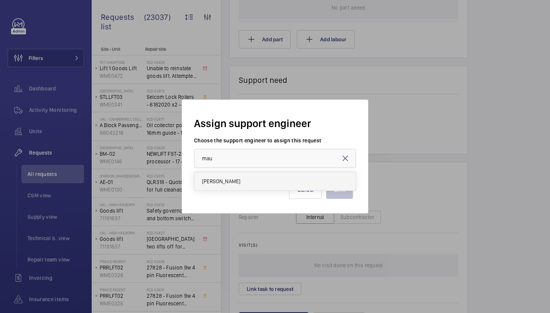
click at [226, 183] on span "Maurice Shanley" at bounding box center [221, 182] width 38 height 8
type input "Maurice Shanley"
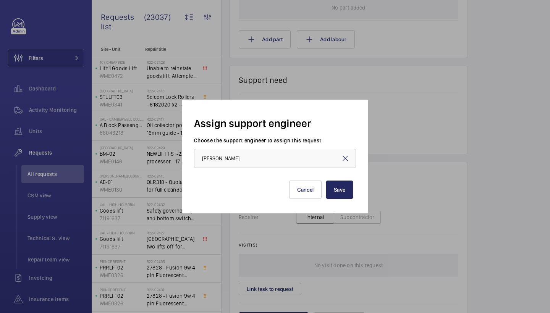
click at [334, 189] on button "Save" at bounding box center [339, 190] width 27 height 18
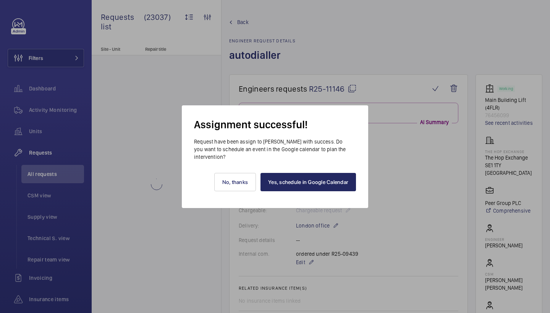
click at [315, 180] on link "Yes, schedule in Google Calendar" at bounding box center [307, 182] width 95 height 18
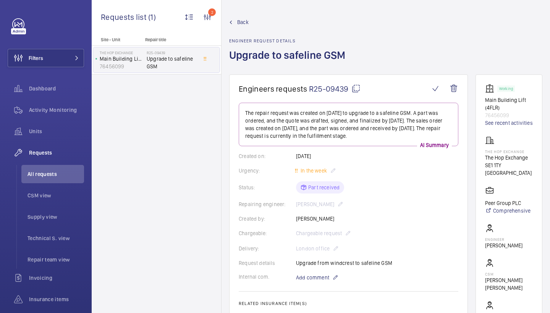
click at [355, 89] on mat-icon at bounding box center [355, 88] width 9 height 9
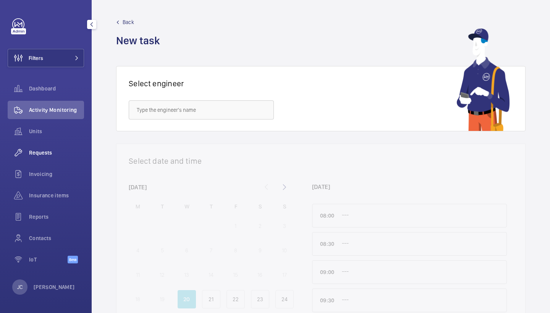
click at [34, 161] on div "Requests" at bounding box center [46, 153] width 76 height 18
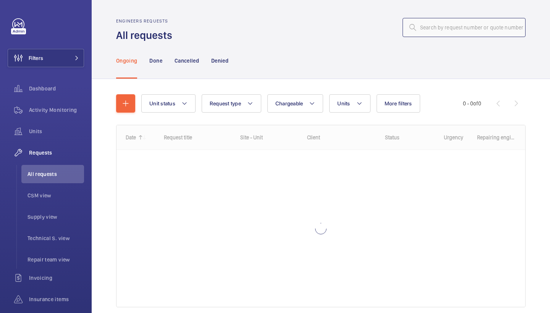
click at [436, 26] on input "text" at bounding box center [463, 27] width 123 height 19
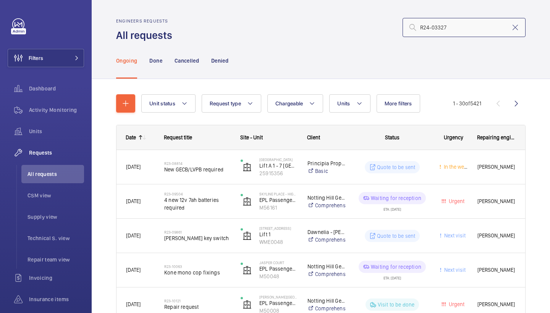
type input "R24-03327"
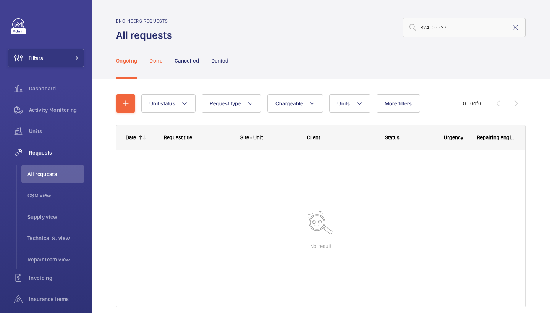
click at [159, 62] on p "Done" at bounding box center [155, 61] width 13 height 8
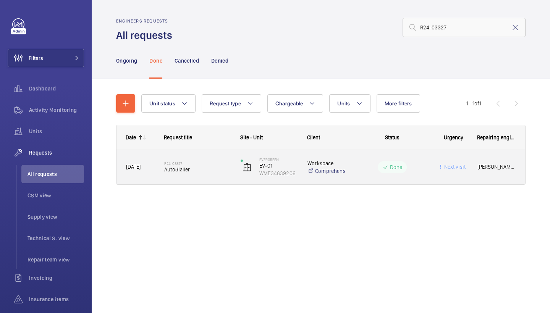
click at [203, 160] on div "R24-03327 Autodialler" at bounding box center [197, 167] width 66 height 22
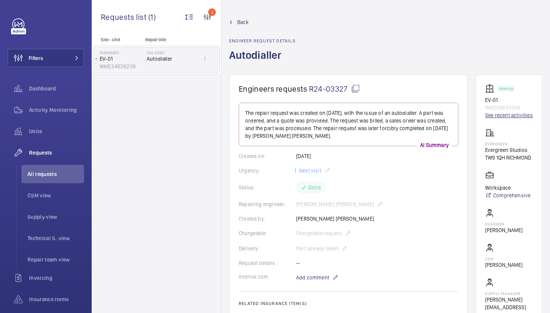
click at [495, 119] on link "See recent activities" at bounding box center [509, 115] width 48 height 8
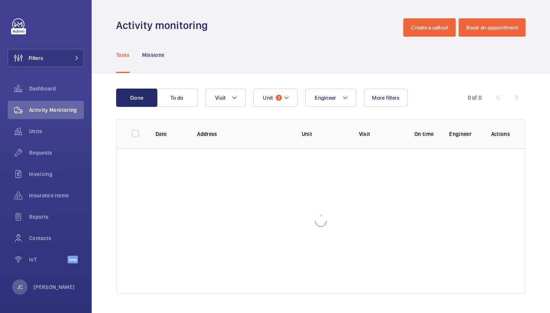
click at [243, 108] on wm-front-table "Done To do Engineer Unit 1 Visit More filters 0 of 0 Date Address Unit Visit On…" at bounding box center [320, 191] width 409 height 205
click at [242, 103] on button "Visit" at bounding box center [225, 98] width 40 height 18
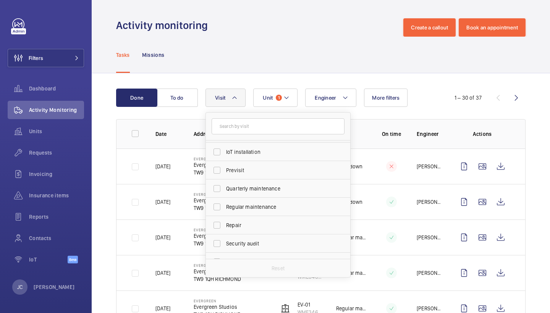
scroll to position [120, 0]
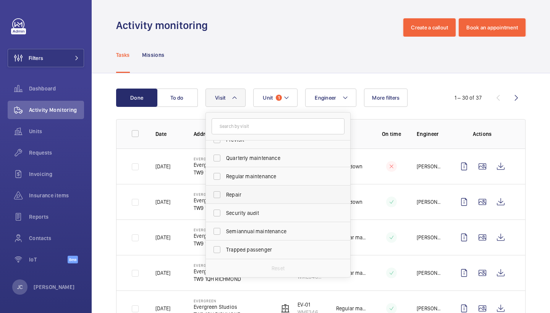
click at [271, 194] on span "Repair" at bounding box center [278, 195] width 105 height 8
click at [224, 194] on input "Repair" at bounding box center [216, 194] width 15 height 15
checkbox input "true"
click at [326, 80] on div "Done To do Engineer Unit 1 Visit 1 Annual maintenance Breakdown Client appointm…" at bounding box center [321, 208] width 458 height 271
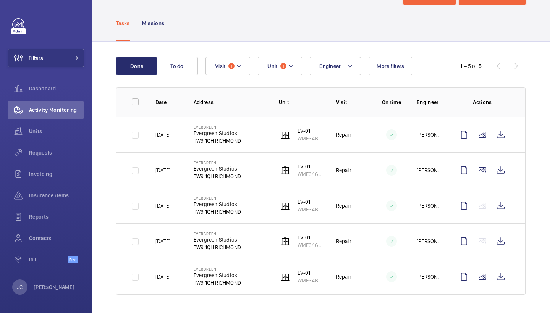
scroll to position [32, 0]
click at [506, 171] on wm-front-icon-button at bounding box center [500, 170] width 18 height 18
click at [500, 242] on wm-front-icon-button at bounding box center [500, 241] width 18 height 18
click at [67, 59] on button "Filters" at bounding box center [46, 58] width 76 height 18
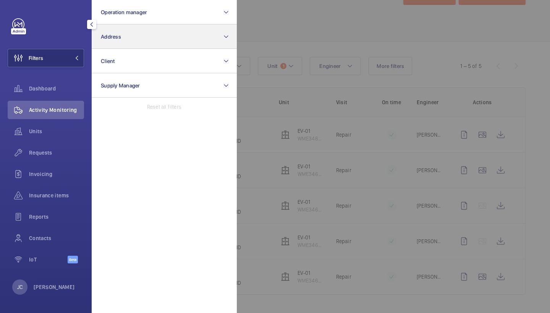
click at [136, 42] on button "Address" at bounding box center [164, 36] width 145 height 24
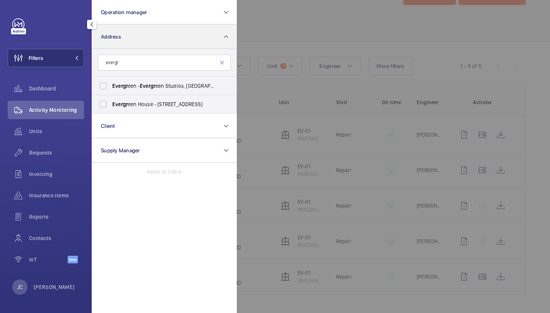
type input "evergreen"
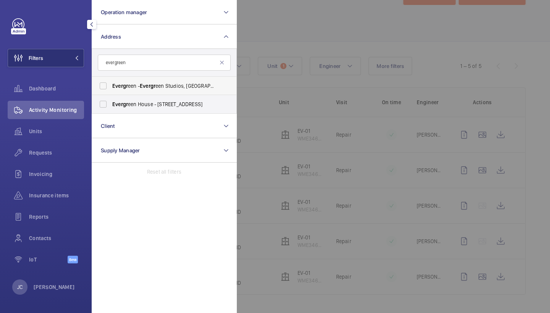
drag, startPoint x: 136, startPoint y: 42, endPoint x: 193, endPoint y: 80, distance: 68.2
click at [193, 80] on label "Evergr een - Evergr een Studios, RICHMOND TW9 1QH" at bounding box center [158, 86] width 133 height 18
click at [111, 80] on input "Evergr een - Evergr een Studios, RICHMOND TW9 1QH" at bounding box center [102, 85] width 15 height 15
checkbox input "true"
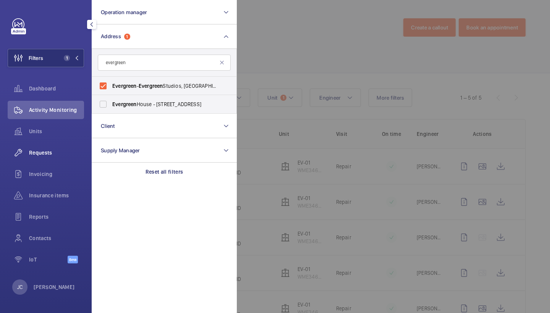
click at [47, 150] on span "Requests" at bounding box center [56, 153] width 55 height 8
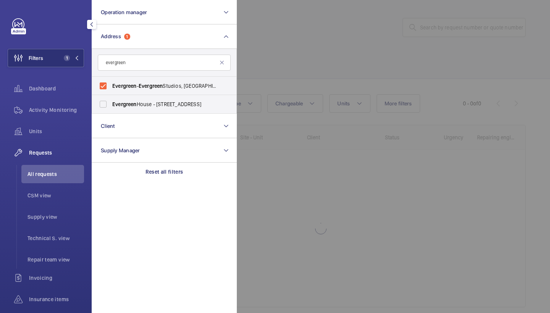
click at [305, 86] on div at bounding box center [512, 156] width 550 height 313
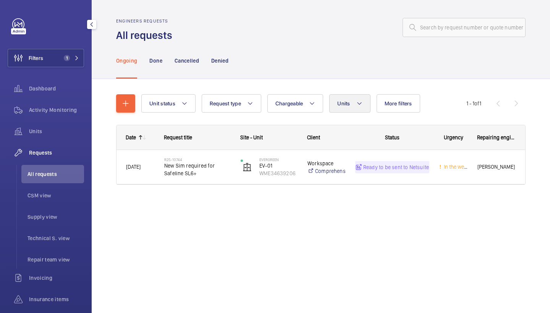
click at [348, 107] on button "Units" at bounding box center [349, 103] width 41 height 18
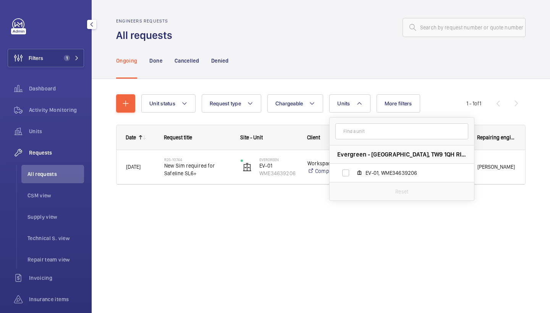
click at [298, 54] on div "Ongoing Done Cancelled Denied" at bounding box center [320, 60] width 409 height 36
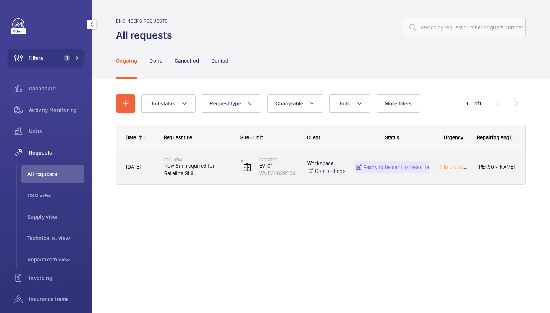
click at [210, 163] on span "New Sim required for Safeline SL6+" at bounding box center [197, 169] width 66 height 15
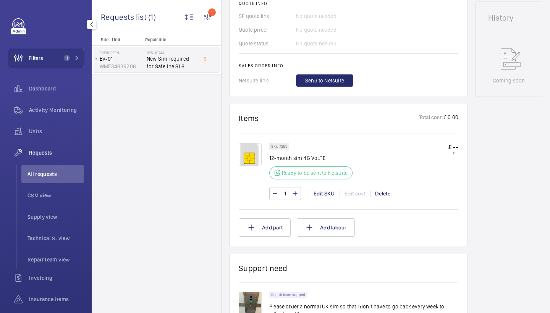
scroll to position [325, 0]
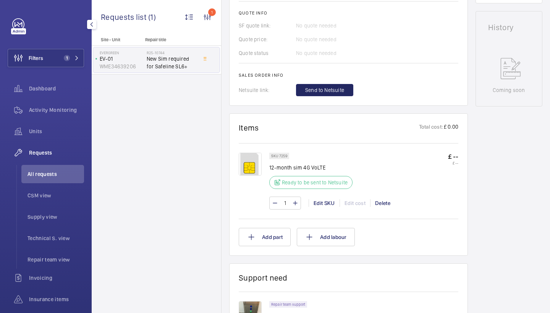
click at [338, 94] on button "Send to Netsuite" at bounding box center [324, 90] width 57 height 12
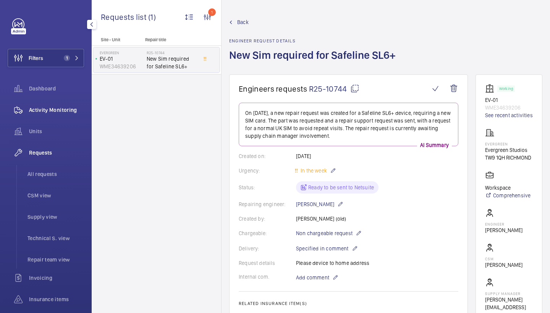
click at [73, 110] on span "Activity Monitoring" at bounding box center [56, 110] width 55 height 8
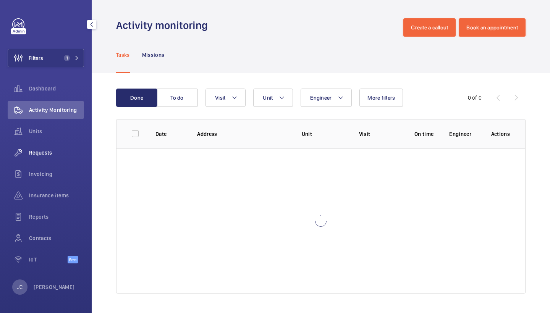
click at [55, 152] on span "Requests" at bounding box center [56, 153] width 55 height 8
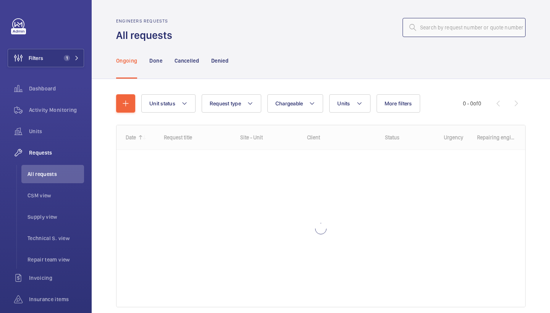
click at [464, 31] on input "text" at bounding box center [463, 27] width 123 height 19
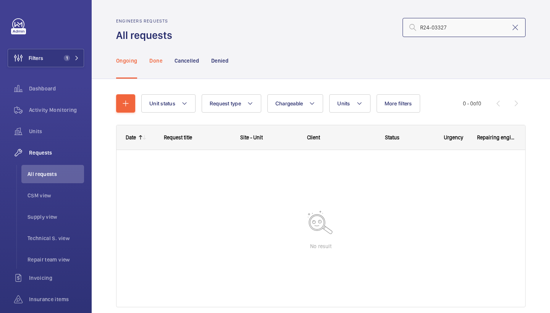
type input "R24-03327"
click at [155, 61] on p "Done" at bounding box center [155, 61] width 13 height 8
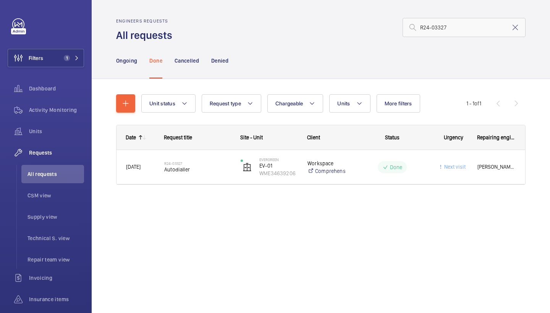
click at [198, 181] on div "R24-03327 Autodialler" at bounding box center [193, 167] width 76 height 34
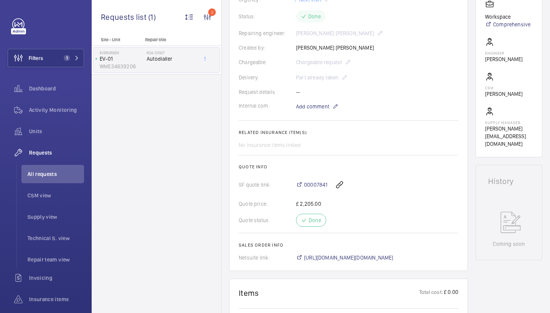
scroll to position [172, 0]
click at [315, 184] on span "00007841" at bounding box center [315, 184] width 23 height 8
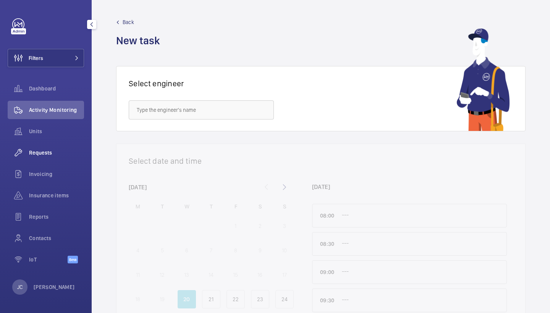
click at [55, 150] on span "Requests" at bounding box center [56, 153] width 55 height 8
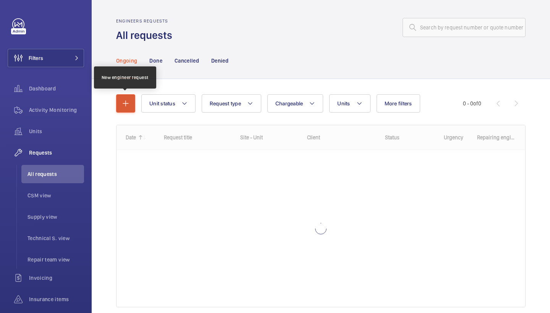
click at [131, 101] on button "button" at bounding box center [125, 103] width 19 height 18
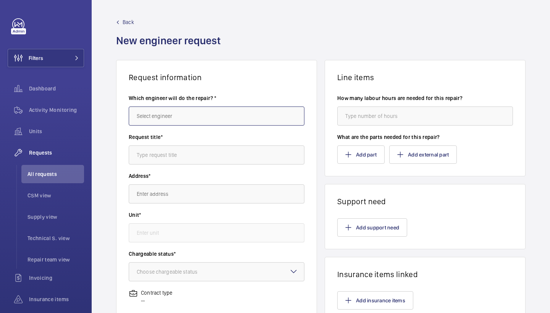
click at [176, 109] on input "text" at bounding box center [217, 116] width 176 height 19
drag, startPoint x: 176, startPoint y: 113, endPoint x: 165, endPoint y: 141, distance: 29.8
click at [164, 141] on span "[PERSON_NAME]" at bounding box center [156, 139] width 38 height 8
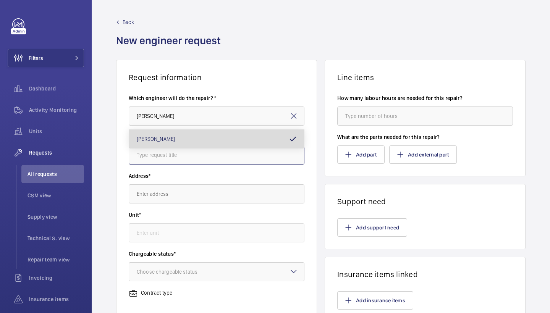
type input "[PERSON_NAME]"
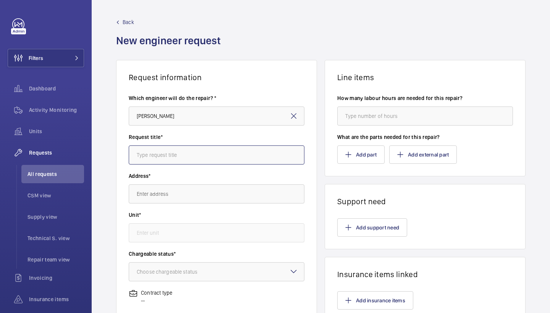
click at [176, 146] on input "text" at bounding box center [217, 154] width 176 height 19
type input "4 way safeline"
click at [186, 186] on input "text" at bounding box center [217, 193] width 176 height 19
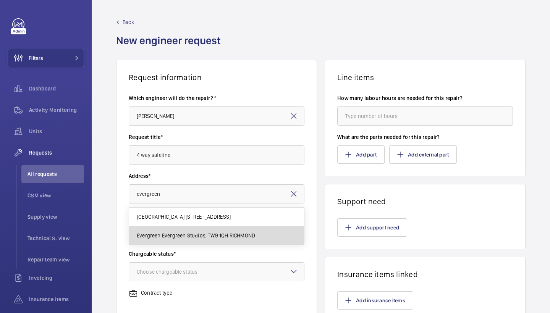
drag, startPoint x: 197, startPoint y: 225, endPoint x: 203, endPoint y: 231, distance: 8.9
click at [203, 231] on mat-option "Evergreen Evergreen Studios, TW9 1QH RICHMOND" at bounding box center [216, 235] width 175 height 18
type input "evergreen"
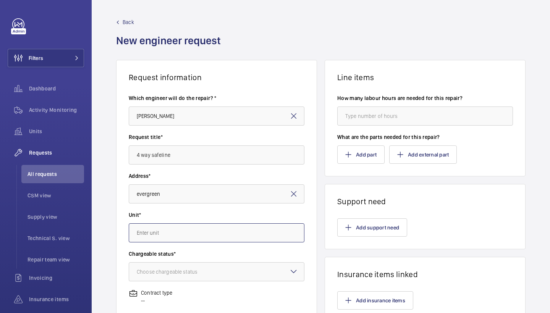
click at [208, 234] on input "text" at bounding box center [217, 232] width 176 height 19
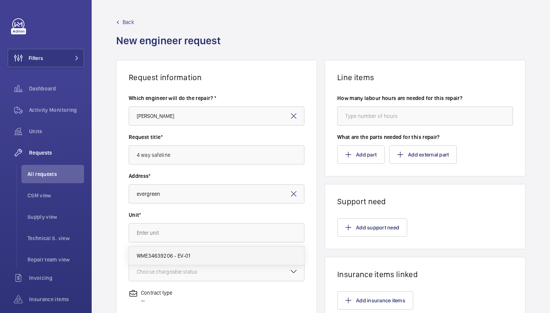
click at [208, 258] on mat-option "WME34639206 - EV-01" at bounding box center [216, 256] width 175 height 18
type input "WME34639206 - EV-01"
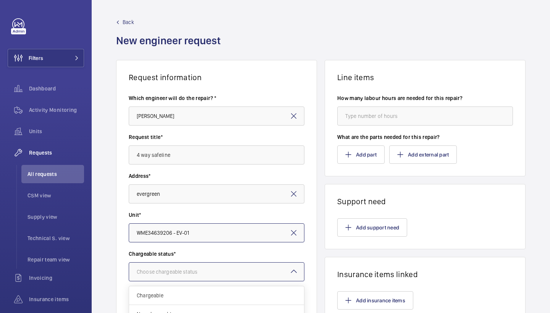
click at [215, 271] on div "Choose chargeable status" at bounding box center [177, 272] width 80 height 8
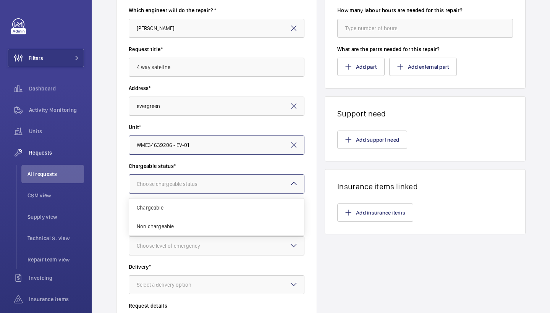
scroll to position [89, 0]
click at [223, 224] on span "Non chargeable" at bounding box center [217, 226] width 160 height 8
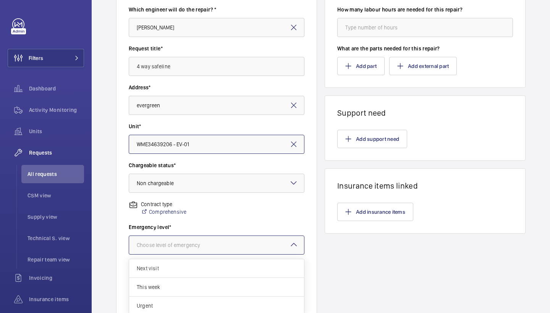
click at [224, 237] on div at bounding box center [216, 245] width 175 height 18
click at [192, 291] on span "This week" at bounding box center [217, 287] width 160 height 8
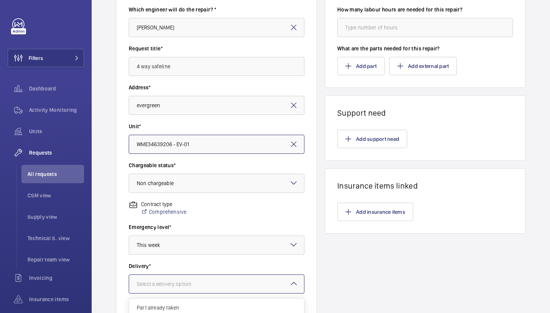
click at [212, 274] on div "Select a delivery option" at bounding box center [217, 283] width 176 height 19
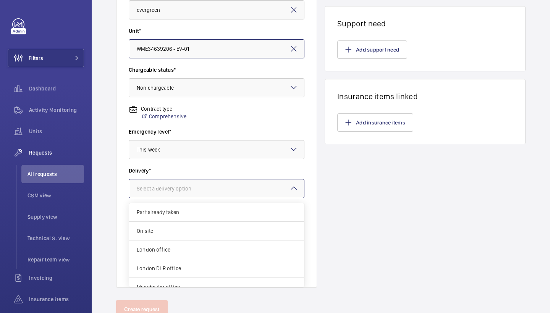
scroll to position [178, 0]
click at [224, 251] on span "London office" at bounding box center [217, 250] width 160 height 8
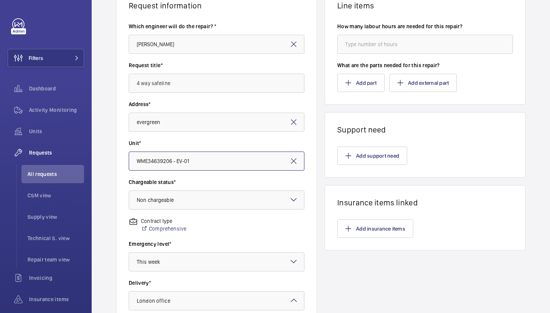
scroll to position [57, 0]
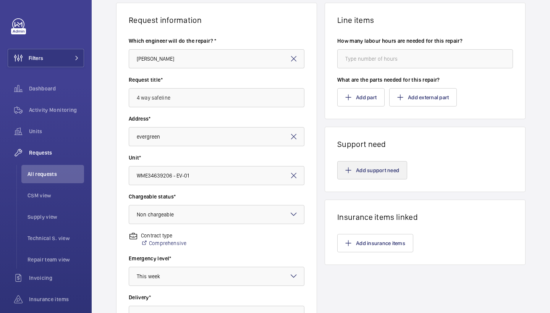
click at [373, 171] on button "Add support need" at bounding box center [372, 170] width 70 height 18
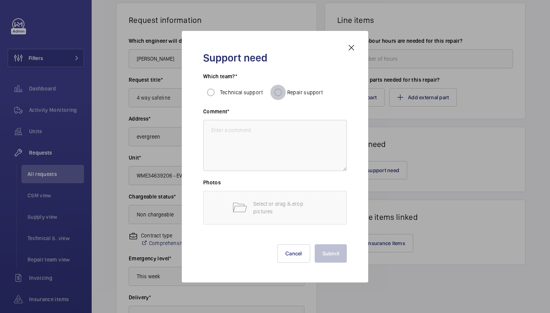
click at [276, 89] on input "Repair support" at bounding box center [277, 92] width 15 height 15
radio input "true"
click at [273, 139] on textarea at bounding box center [275, 145] width 144 height 51
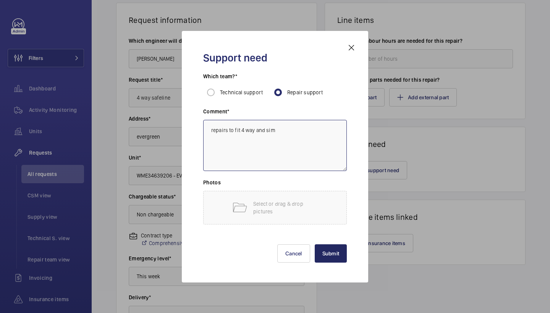
type textarea "repairs to fit 4 way and sim"
click at [340, 252] on button "Submit" at bounding box center [331, 253] width 32 height 18
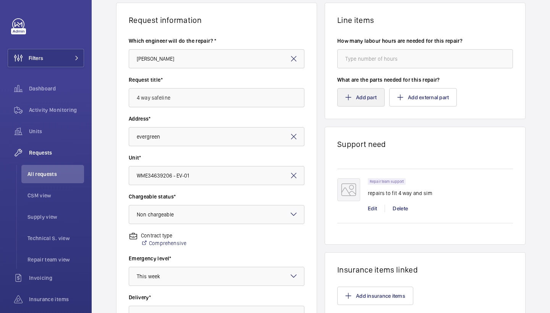
click at [355, 89] on button "Add part" at bounding box center [360, 97] width 47 height 18
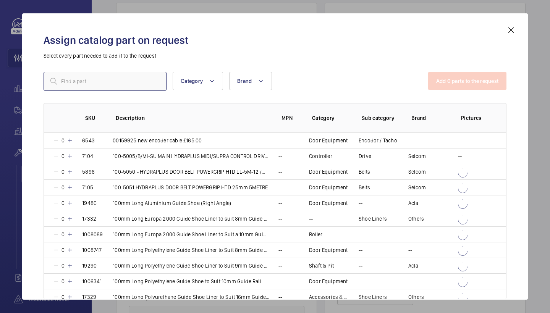
click at [152, 86] on input "text" at bounding box center [105, 81] width 123 height 19
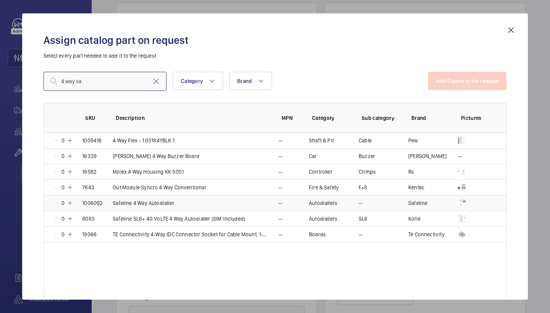
type input "4 way sa"
click at [71, 202] on mat-icon at bounding box center [70, 203] width 6 height 6
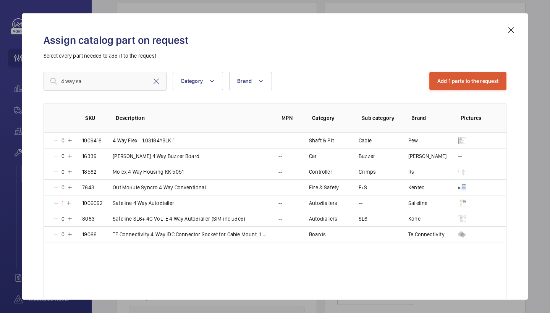
click at [455, 86] on button "Add 1 parts to the request" at bounding box center [467, 81] width 77 height 18
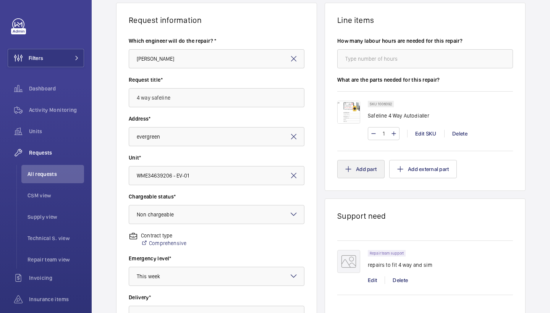
click at [357, 171] on button "Add part" at bounding box center [360, 169] width 47 height 18
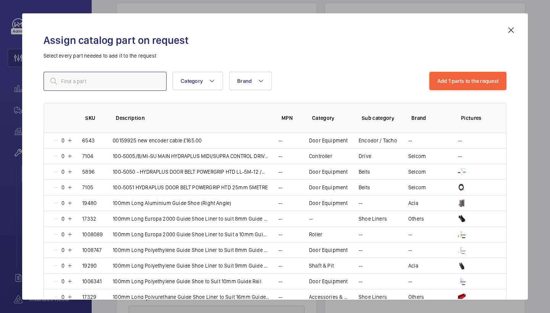
click at [155, 88] on input "text" at bounding box center [105, 81] width 123 height 19
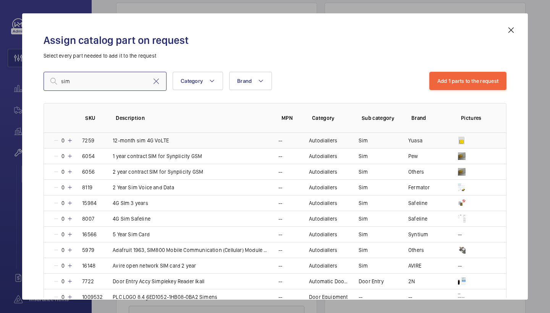
type input "sim"
click at [70, 139] on mat-icon at bounding box center [70, 140] width 6 height 6
click at [454, 71] on div "Assign catalog part on request Select every part needed to add it to the reques…" at bounding box center [274, 163] width 481 height 274
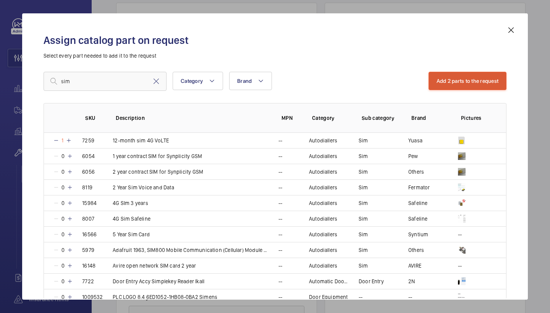
click at [454, 76] on button "Add 2 parts to the request" at bounding box center [467, 81] width 78 height 18
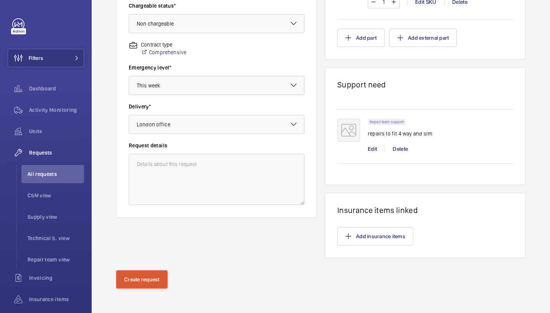
scroll to position [248, 0]
click at [167, 283] on button "Create request" at bounding box center [142, 279] width 52 height 18
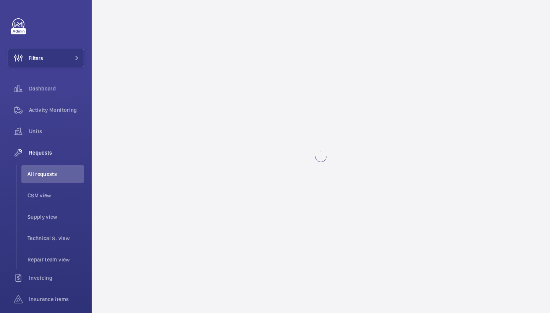
scroll to position [0, 0]
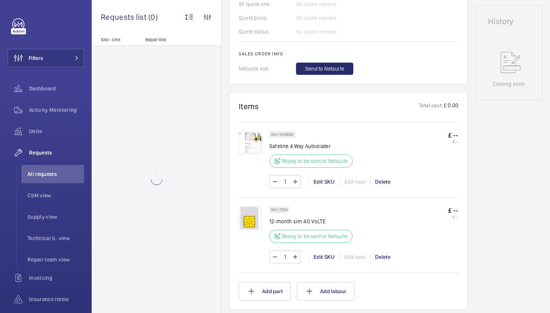
scroll to position [316, 0]
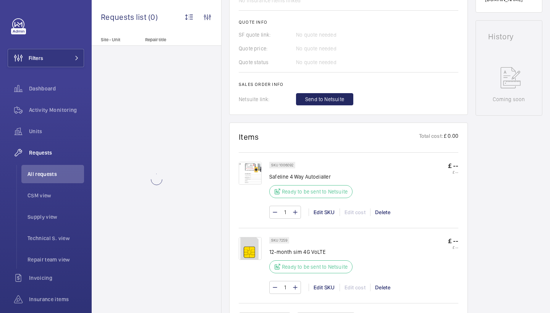
click at [337, 101] on span "Send to Netsuite" at bounding box center [324, 99] width 39 height 8
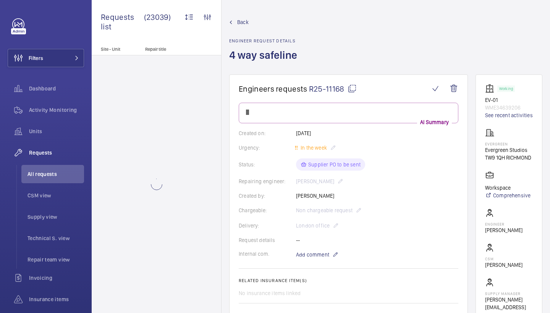
scroll to position [316, 0]
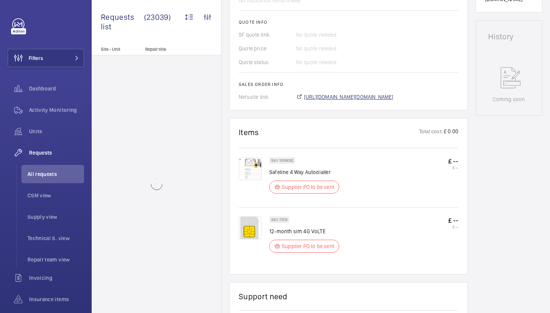
click at [390, 93] on span "[URL][DOMAIN_NAME][DOMAIN_NAME]" at bounding box center [348, 97] width 89 height 8
